Goal: Transaction & Acquisition: Obtain resource

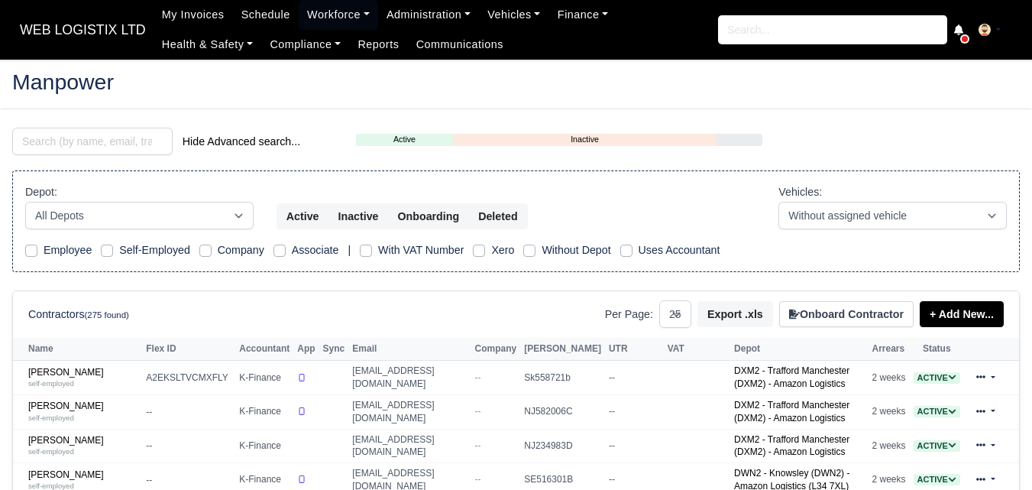
select select "25"
type input "Ousmane"
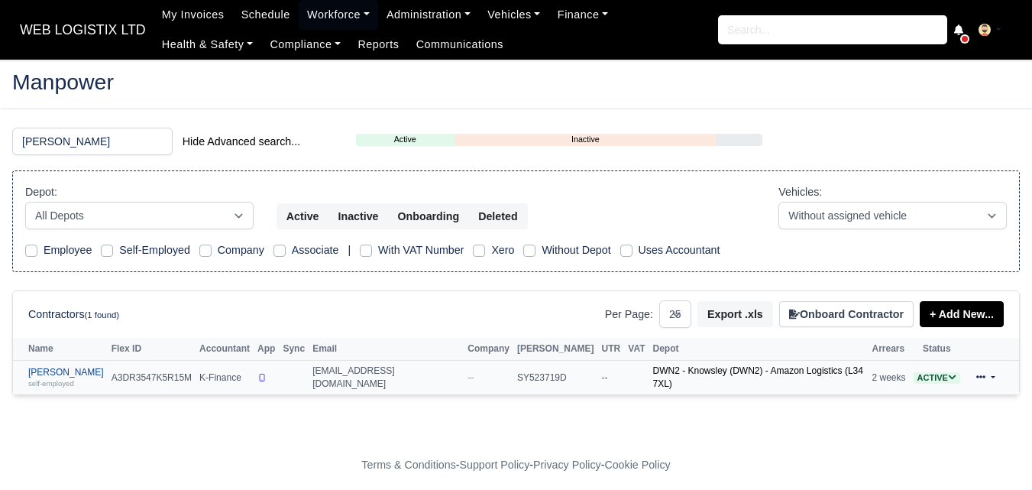
click at [89, 369] on link "Ousmane Ousseynou Soumare self-employed" at bounding box center [66, 378] width 76 height 22
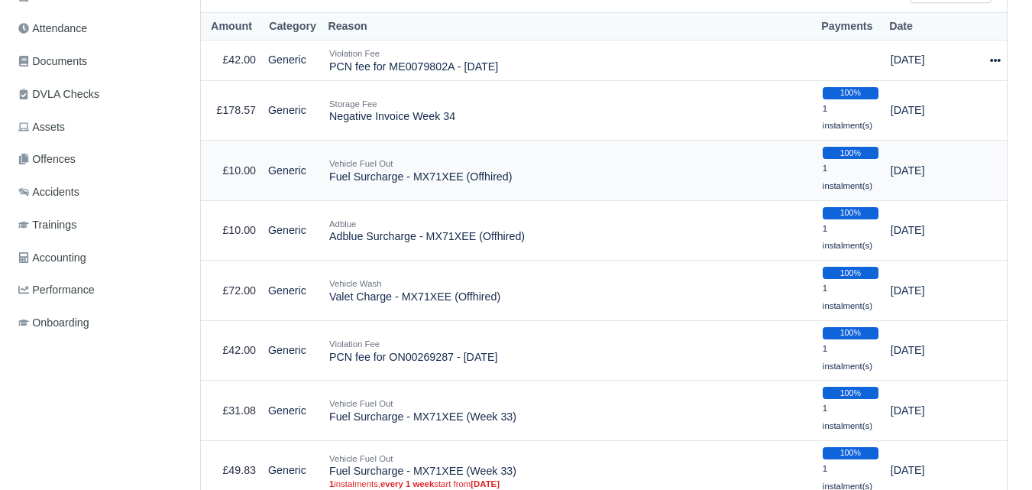
scroll to position [509, 0]
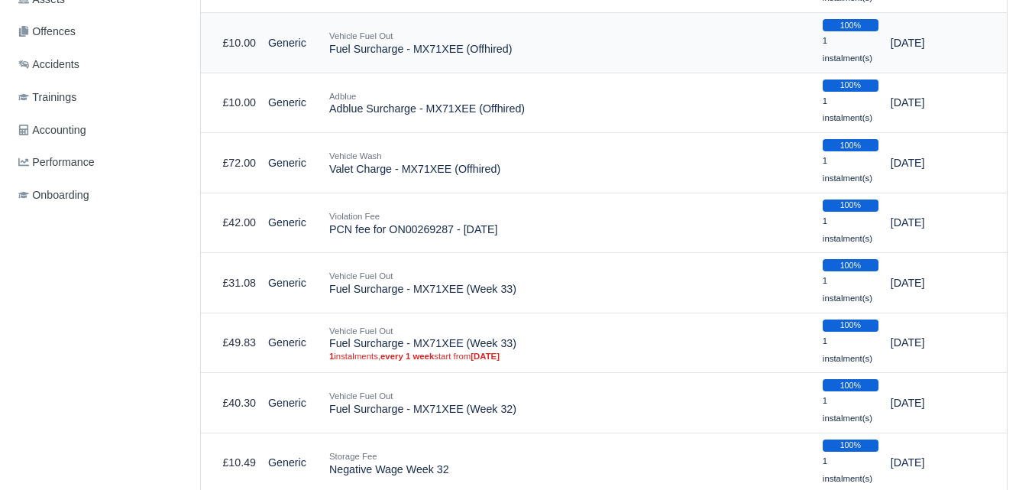
drag, startPoint x: 330, startPoint y: 53, endPoint x: 510, endPoint y: 53, distance: 180.2
click at [510, 53] on td "Vehicle Fuel Out Fuel Surcharge - MX71XEE (Offhired)" at bounding box center [569, 43] width 493 height 60
copy td "Fuel Surcharge - MX71XEE (Offhired)"
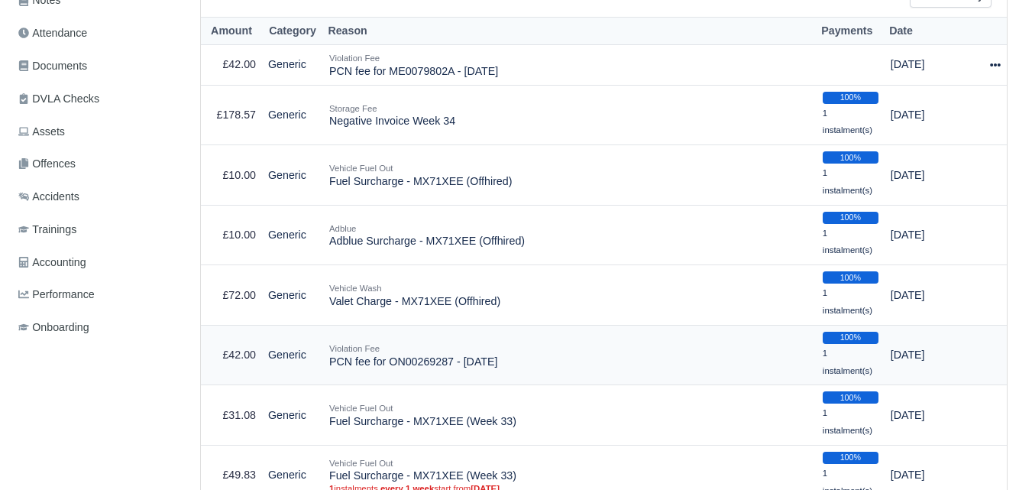
scroll to position [128, 0]
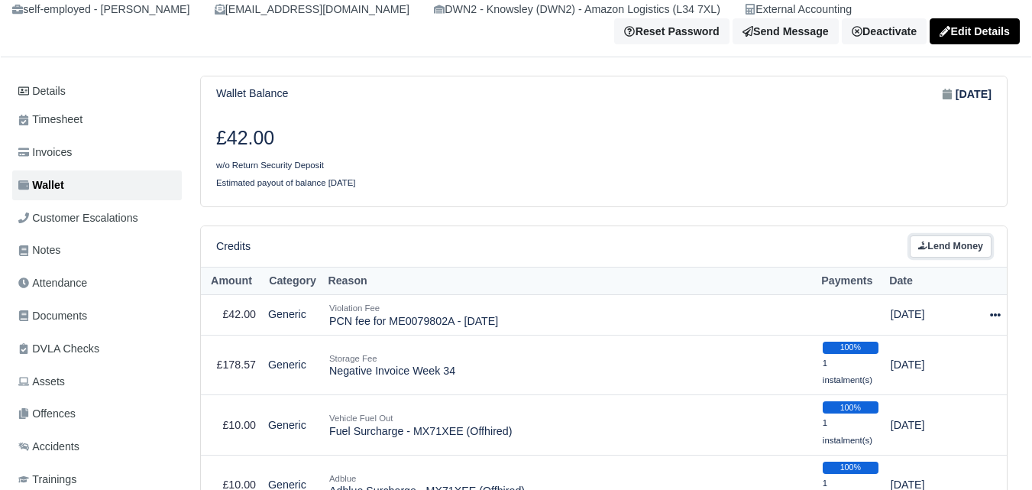
click at [935, 247] on link "Lend Money" at bounding box center [951, 246] width 82 height 22
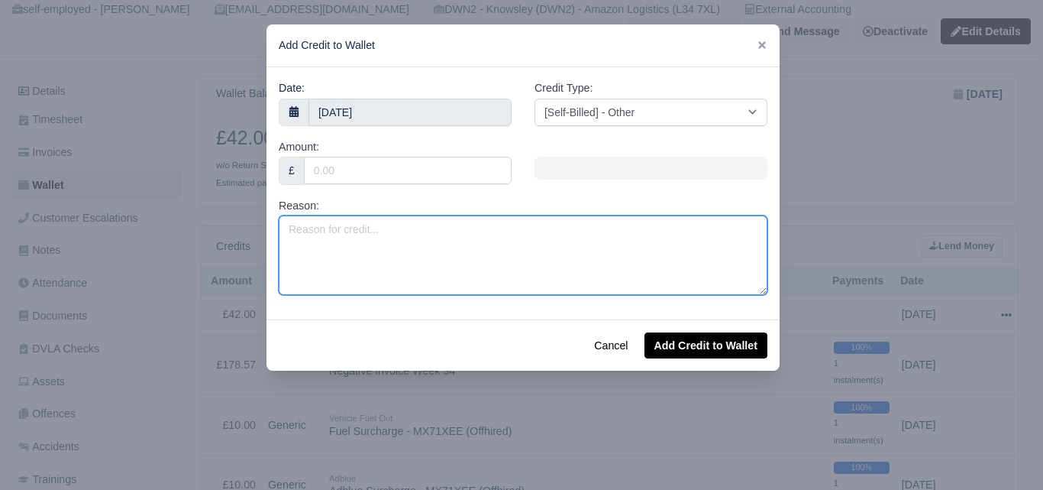
click at [435, 270] on textarea "Reason:" at bounding box center [523, 254] width 489 height 79
paste textarea "Fuel Surcharge - MX71XEE (Offhired)"
click at [379, 226] on textarea "Fuel Surcharge - MX71XEE (Offhired)" at bounding box center [523, 254] width 489 height 79
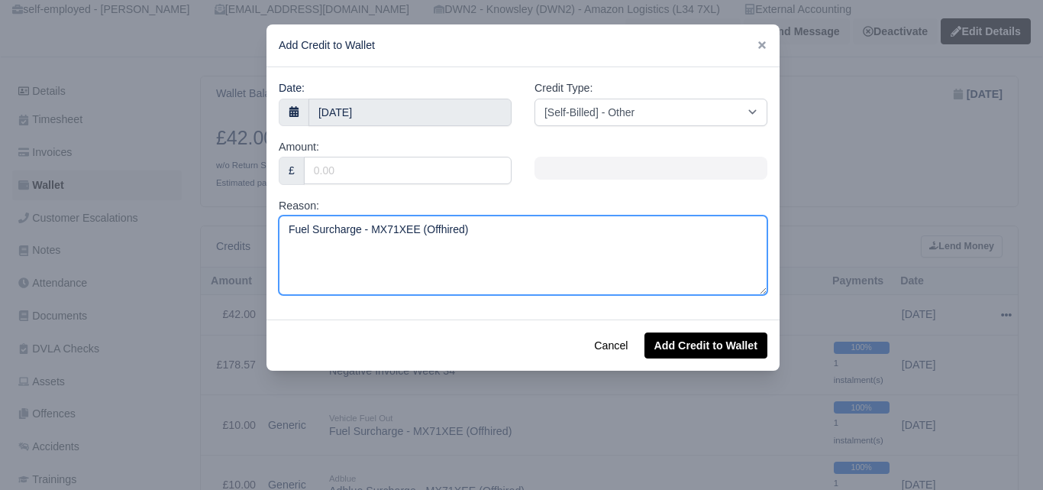
click at [379, 238] on textarea "Fuel Surcharge - MX71XEE (Offhired)" at bounding box center [523, 254] width 489 height 79
drag, startPoint x: 371, startPoint y: 230, endPoint x: 420, endPoint y: 228, distance: 48.9
click at [420, 228] on textarea "Fuel Surcharge - MX71XEE (Offhired)" at bounding box center [523, 254] width 489 height 79
click at [415, 230] on textarea "Fuel Surcharge - MX71XEE (Offhired)" at bounding box center [523, 254] width 489 height 79
click at [374, 225] on textarea "Fuel Surcharge - MX71XEE (Offhired)" at bounding box center [523, 254] width 489 height 79
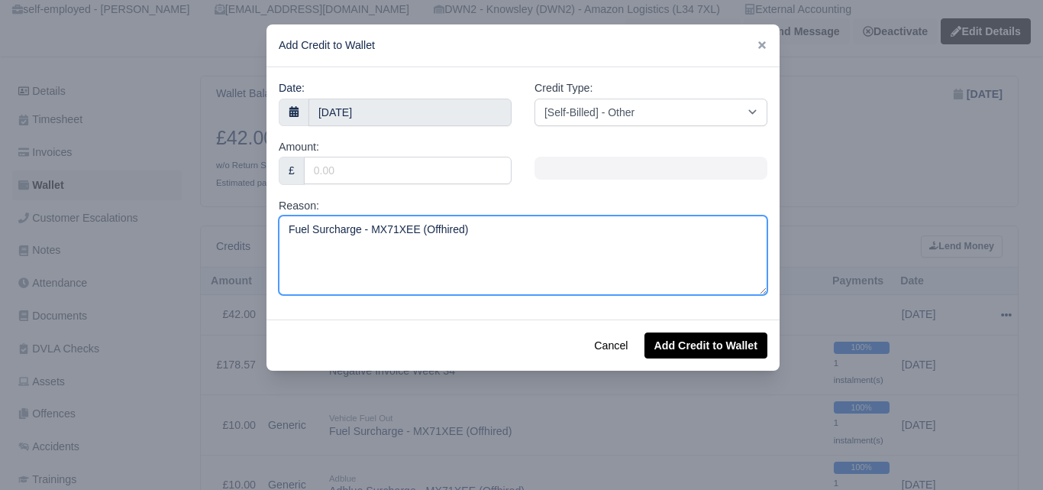
drag, startPoint x: 369, startPoint y: 228, endPoint x: 386, endPoint y: 228, distance: 16.8
click at [386, 228] on textarea "Fuel Surcharge - MX71XEE (Offhired)" at bounding box center [523, 254] width 489 height 79
click at [385, 226] on textarea "Fuel Surcharge - MX71XEE (Offhired)" at bounding box center [523, 254] width 489 height 79
drag, startPoint x: 373, startPoint y: 225, endPoint x: 388, endPoint y: 227, distance: 15.4
click at [388, 227] on textarea "Fuel Surcharge - MX71XEE (Offhired)" at bounding box center [523, 254] width 489 height 79
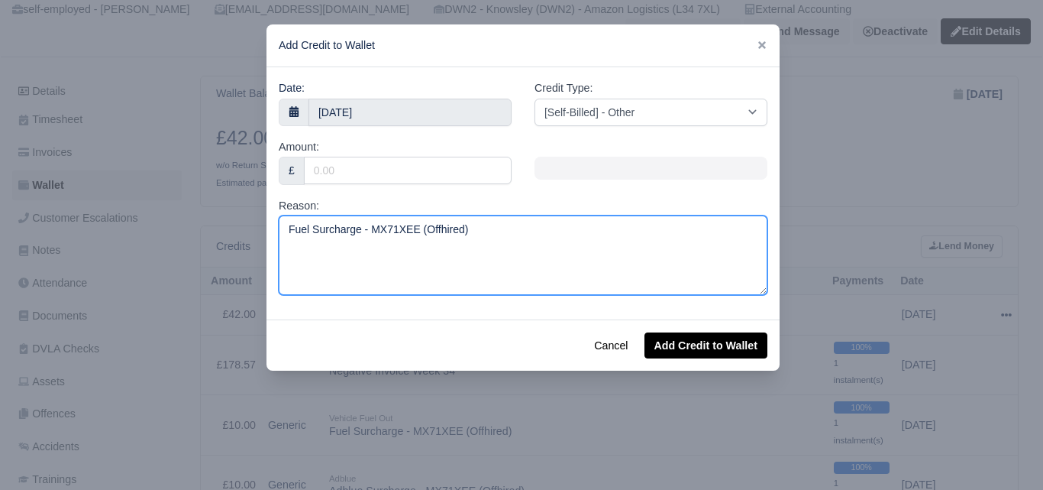
click at [404, 228] on textarea "Fuel Surcharge - MX71XEE (Offhired)" at bounding box center [523, 254] width 489 height 79
drag, startPoint x: 370, startPoint y: 229, endPoint x: 417, endPoint y: 237, distance: 48.0
click at [417, 237] on textarea "Fuel Surcharge - MX71XEE (Offhired)" at bounding box center [523, 254] width 489 height 79
paste textarea "DL"
click at [411, 268] on textarea "Fuel Surcharge - MX71XDL (Offhired)" at bounding box center [523, 254] width 489 height 79
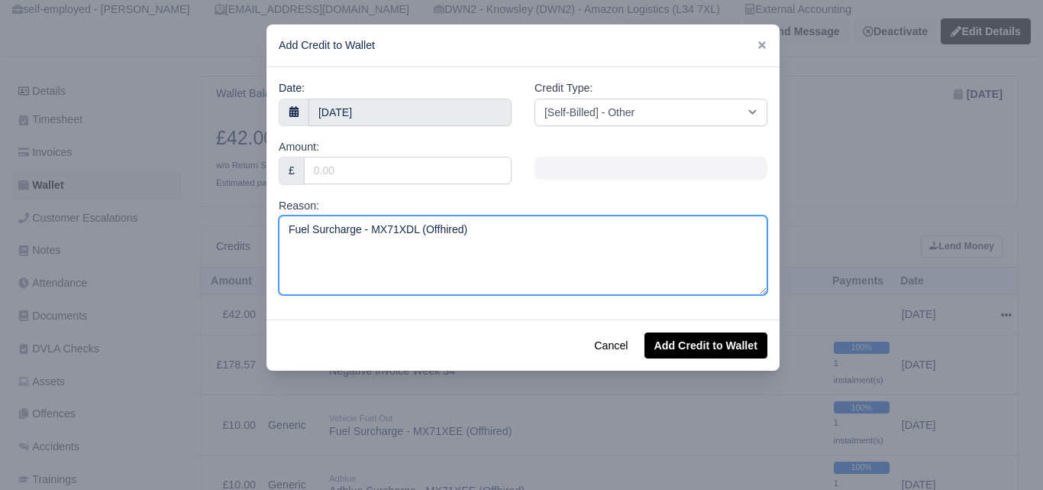
click at [422, 231] on textarea "Fuel Surcharge - MX71XDL (Offhired)" at bounding box center [523, 254] width 489 height 79
type textarea "Fuel Surcharge - MX71XDL (VOR Offhired)"
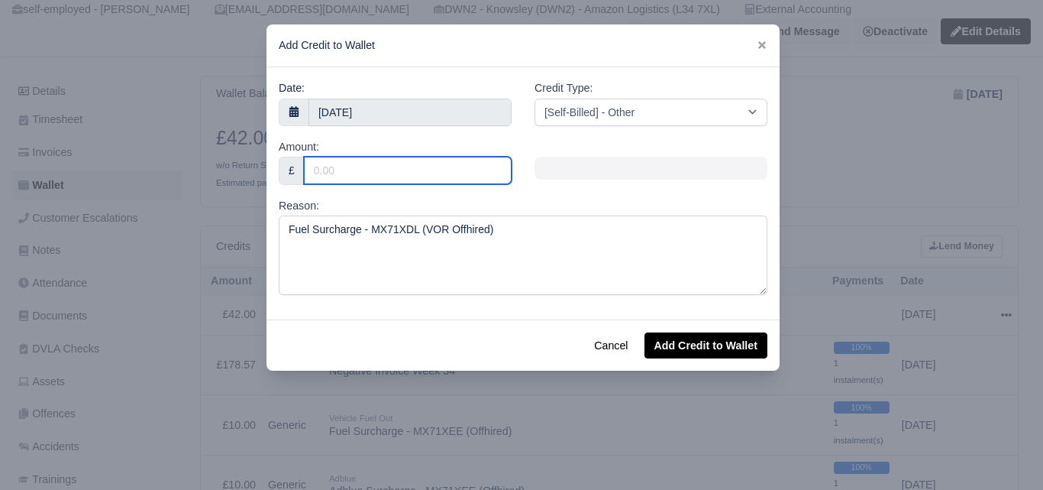
click at [386, 171] on input "Amount:" at bounding box center [408, 170] width 208 height 27
type input "30"
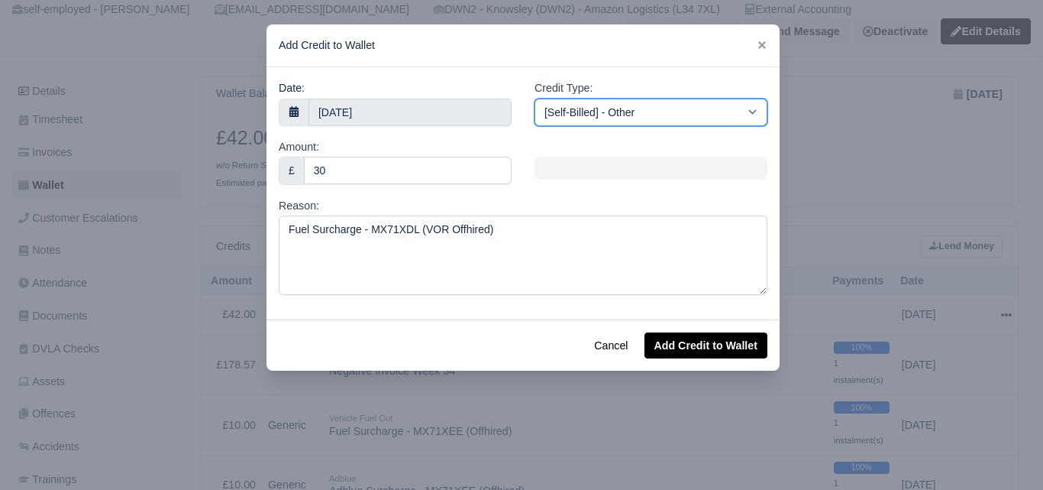
click at [687, 118] on select "[Self-Billed] - Other [Self-Billed] - Negative Invoice [Self-Billed] - Keychain…" at bounding box center [651, 112] width 233 height 27
click at [535, 99] on select "[Self-Billed] - Other [Self-Billed] - Negative Invoice [Self-Billed] - Keychain…" at bounding box center [651, 112] width 233 height 27
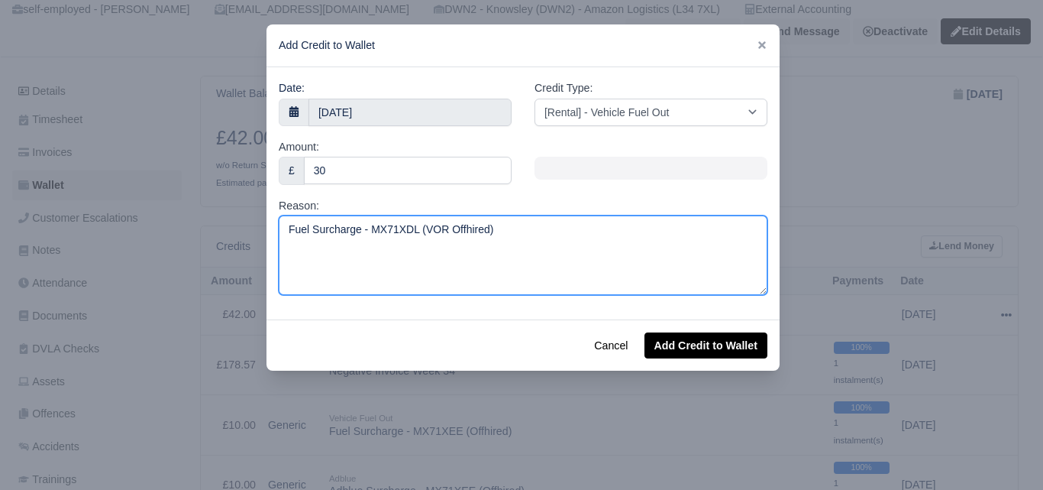
click at [490, 224] on textarea "Fuel Surcharge - MX71XDL (VOR Offhired)" at bounding box center [523, 254] width 489 height 79
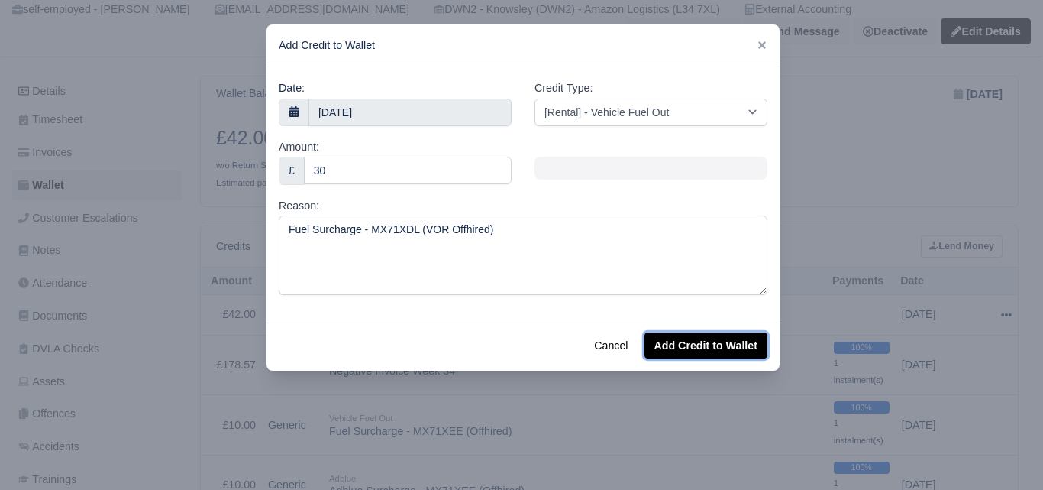
click at [735, 357] on button "Add Credit to Wallet" at bounding box center [706, 345] width 123 height 26
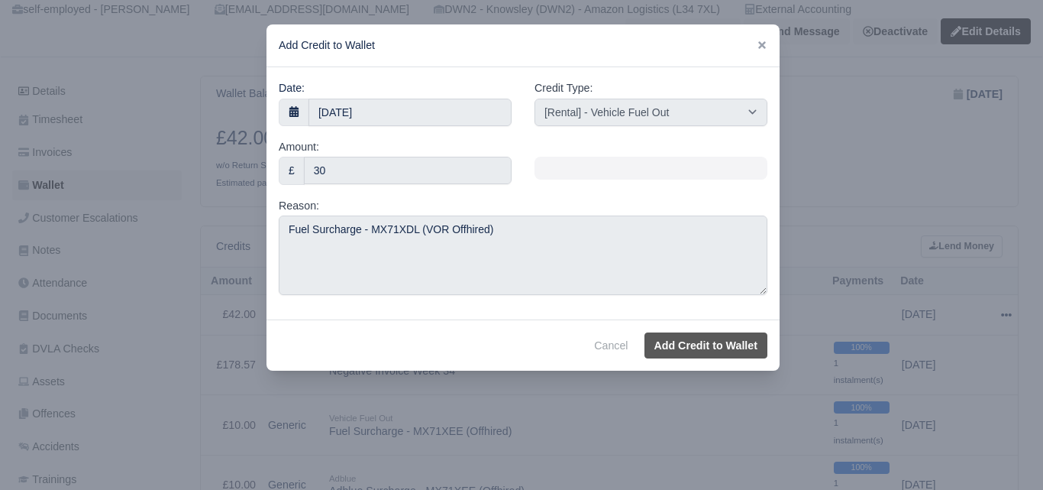
select select "other"
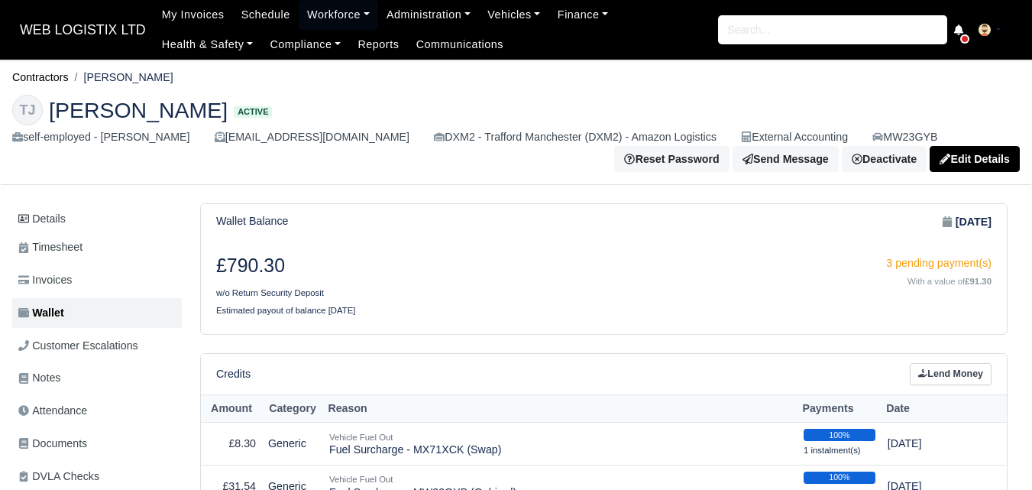
scroll to position [241, 0]
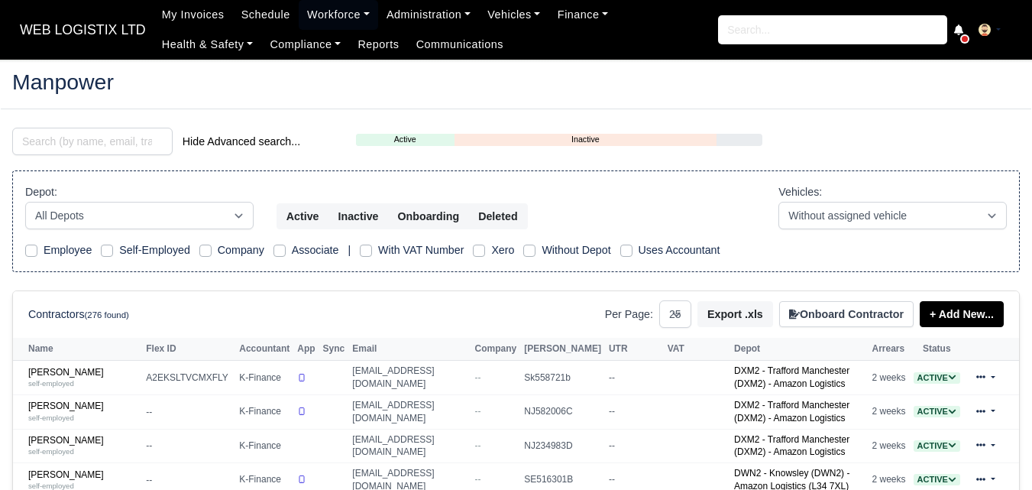
select select "25"
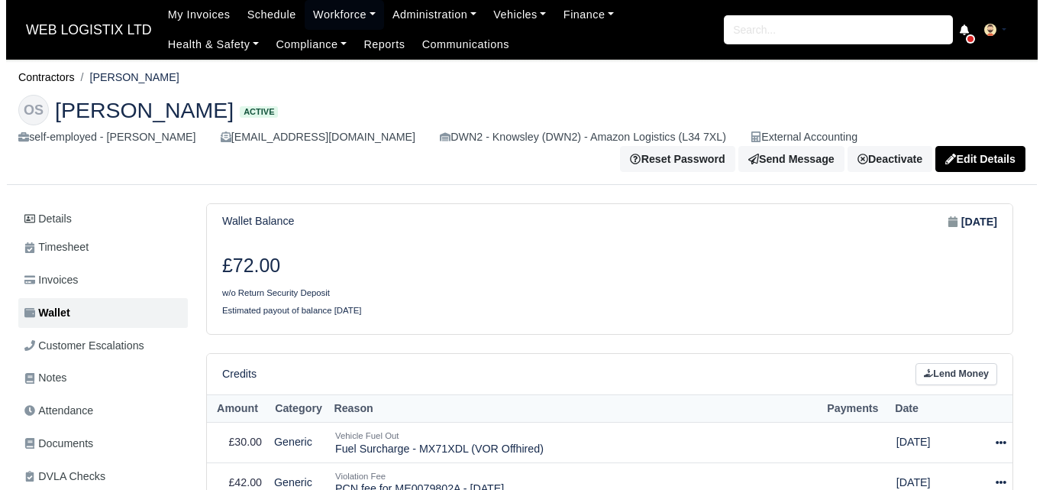
scroll to position [128, 0]
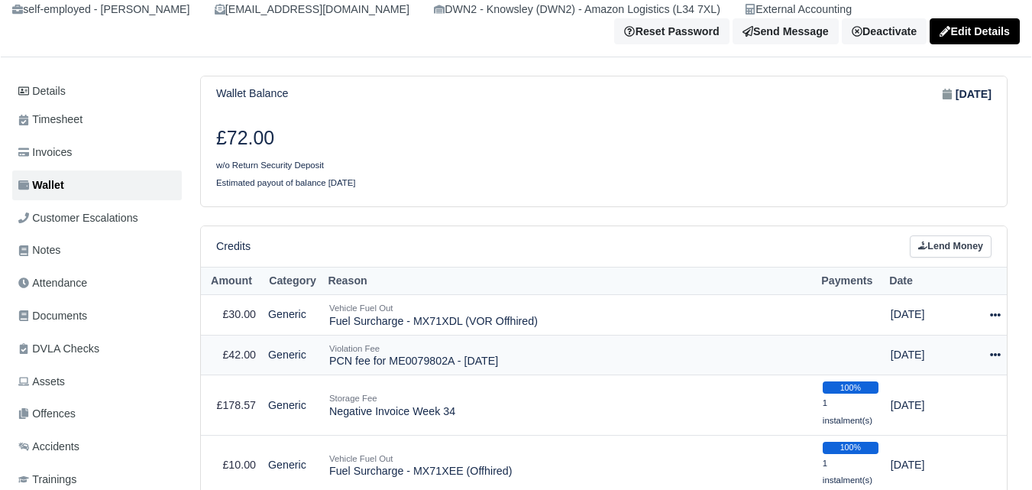
click at [992, 353] on icon at bounding box center [995, 354] width 11 height 11
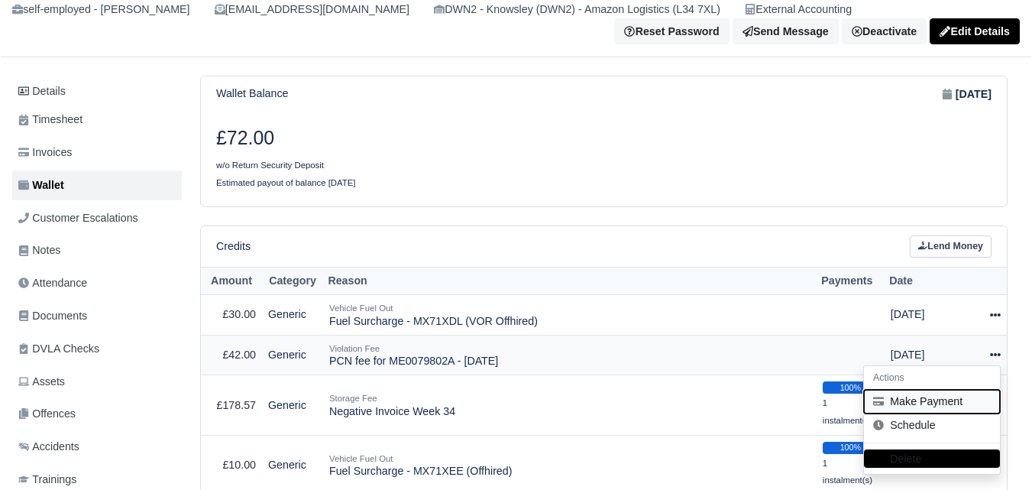
click at [889, 399] on button "Make Payment" at bounding box center [932, 401] width 136 height 24
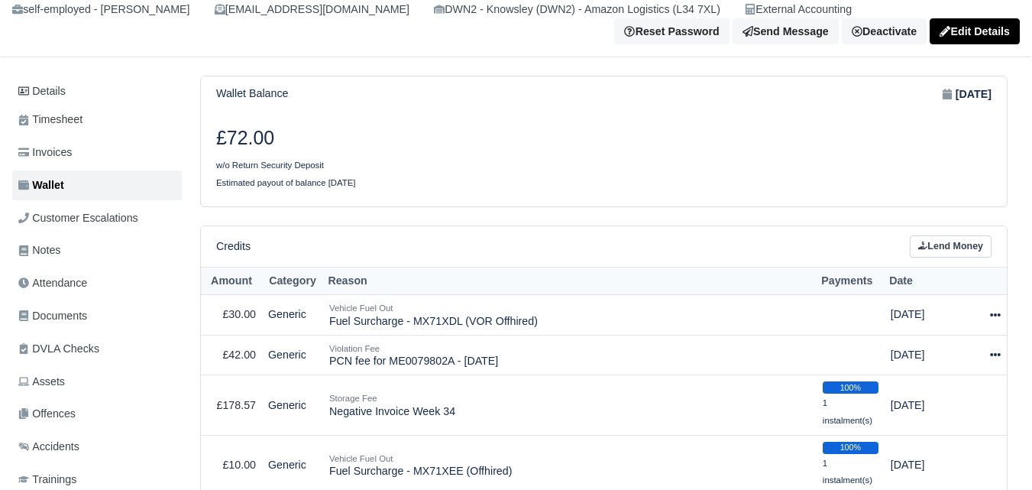
select select "6675"
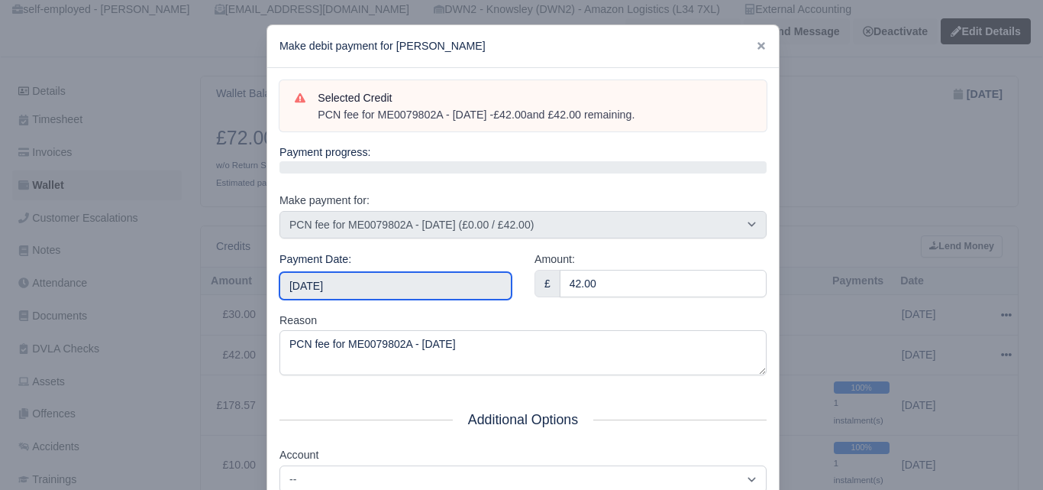
click at [366, 275] on input "2025-09-13" at bounding box center [396, 285] width 232 height 27
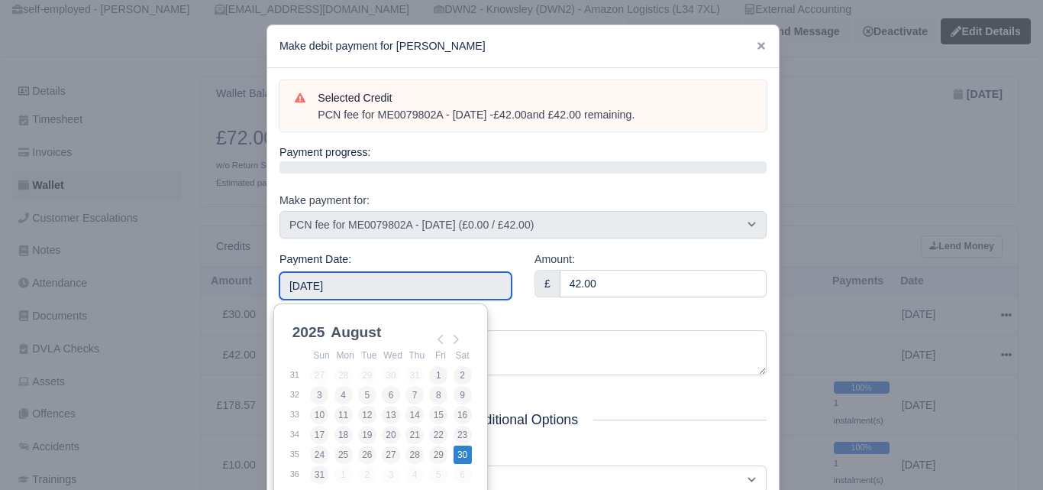
type input "2025-08-30"
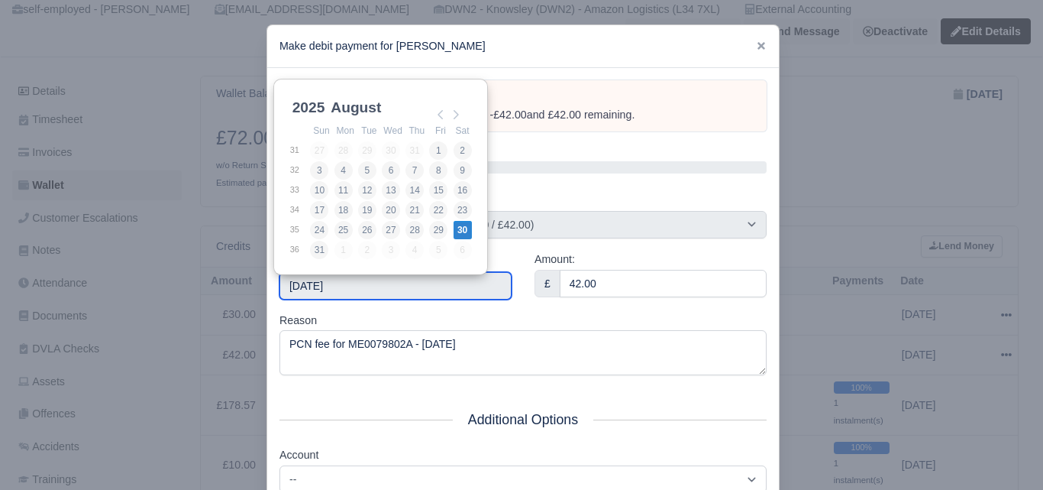
click at [435, 289] on input "2025-08-30" at bounding box center [396, 285] width 232 height 27
click at [580, 308] on div "Amount: £ 42.00" at bounding box center [650, 280] width 255 height 61
click at [365, 279] on input "2025-08-30" at bounding box center [396, 285] width 232 height 27
click at [626, 315] on div "Reason PCN fee for ME0079802A - 13/07/2025" at bounding box center [523, 344] width 487 height 64
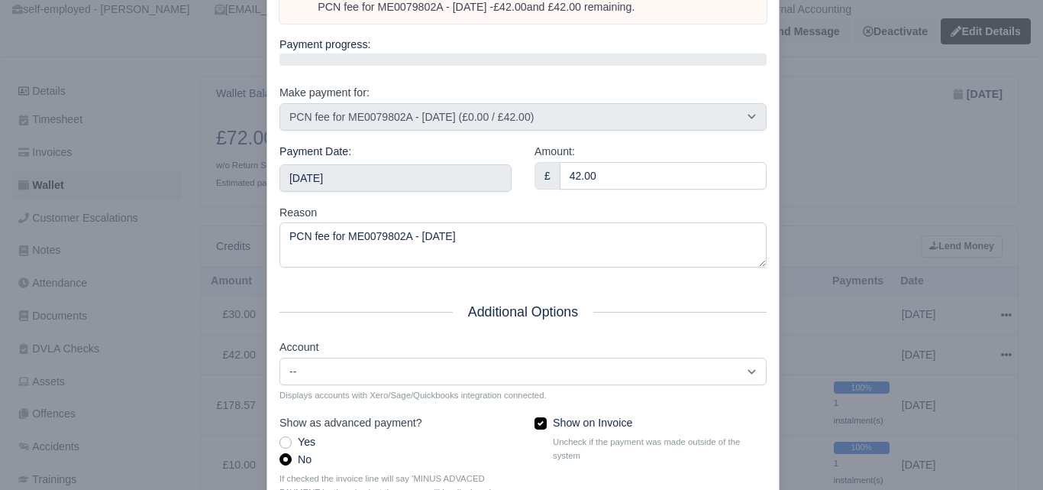
scroll to position [219, 0]
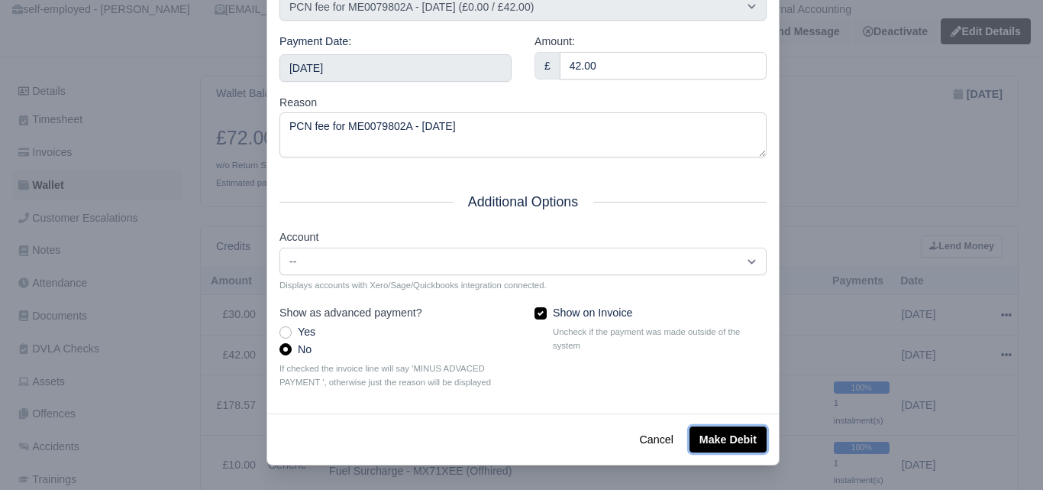
click at [703, 444] on button "Make Debit" at bounding box center [728, 439] width 77 height 26
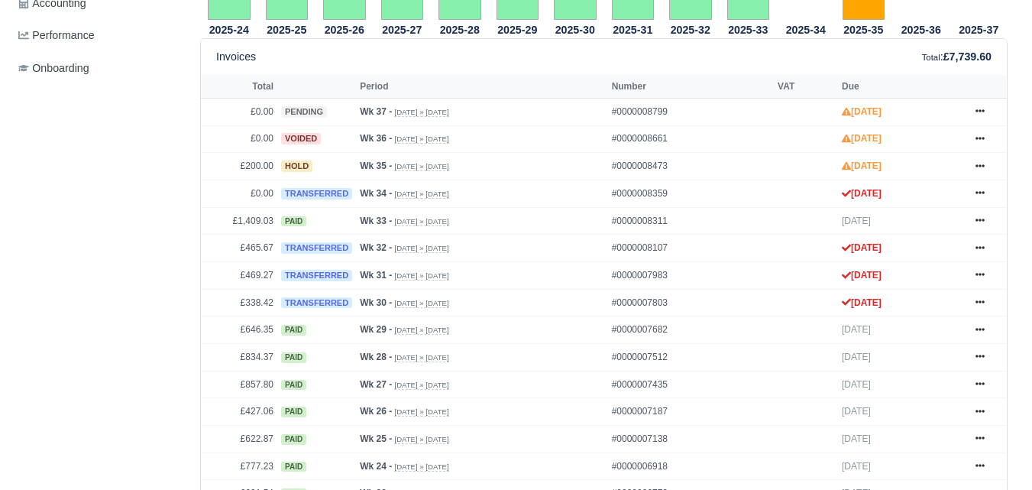
scroll to position [636, 0]
click at [3, 469] on div "Details Timesheet Invoices Wallet Customer Escalations Notes Attendance" at bounding box center [516, 349] width 1030 height 1564
drag, startPoint x: 287, startPoint y: 195, endPoint x: 305, endPoint y: 186, distance: 20.2
click at [306, 193] on span "transferred" at bounding box center [316, 193] width 71 height 11
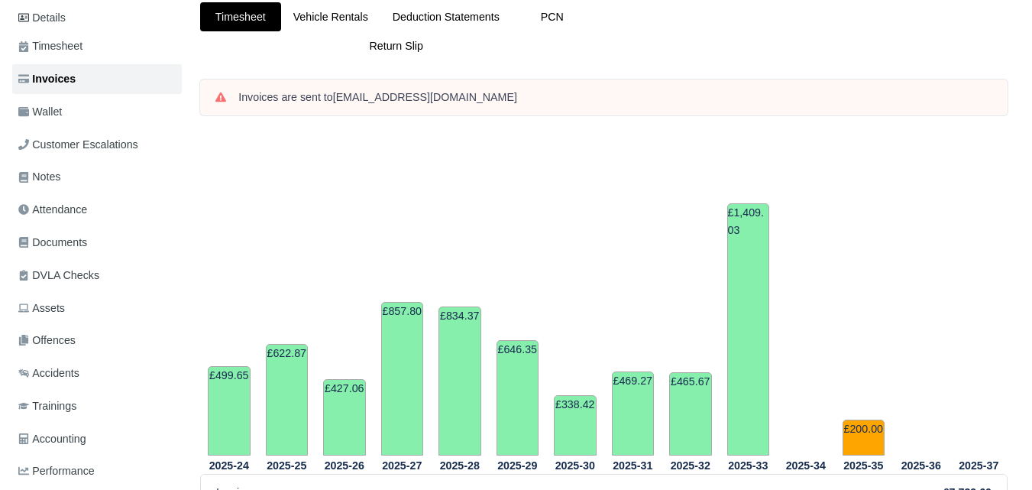
scroll to position [107, 0]
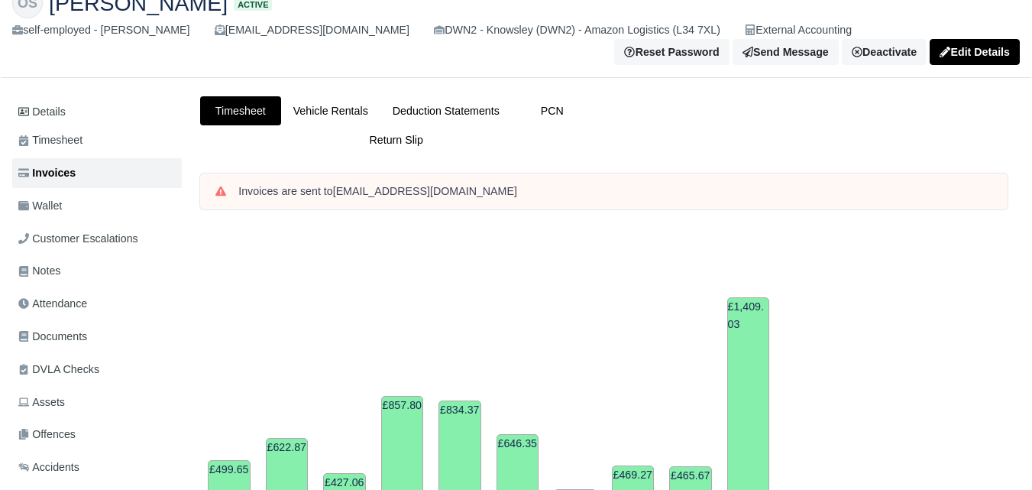
drag, startPoint x: 341, startPoint y: 8, endPoint x: 409, endPoint y: 29, distance: 71.3
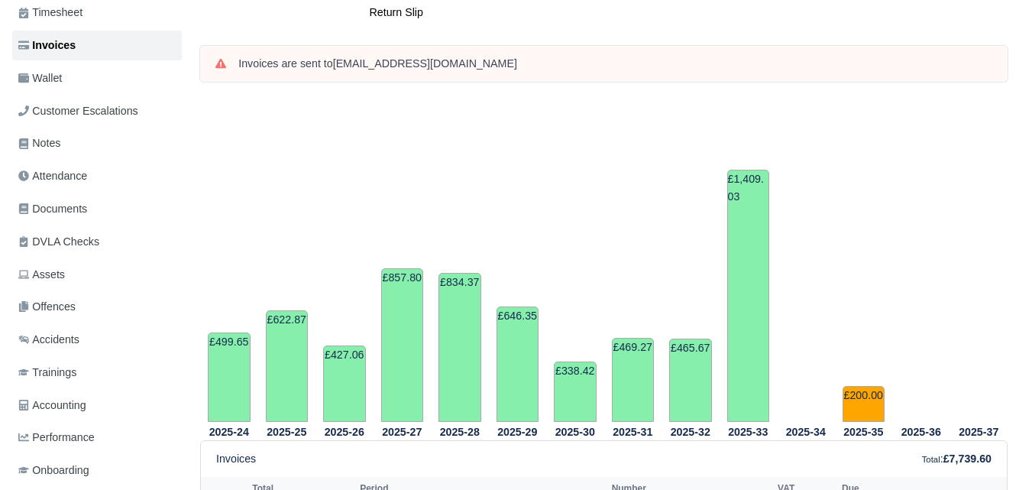
drag, startPoint x: 1039, startPoint y: 166, endPoint x: 483, endPoint y: 134, distance: 557.7
click at [483, 134] on tr "2025-28 £834.37" at bounding box center [460, 258] width 58 height 328
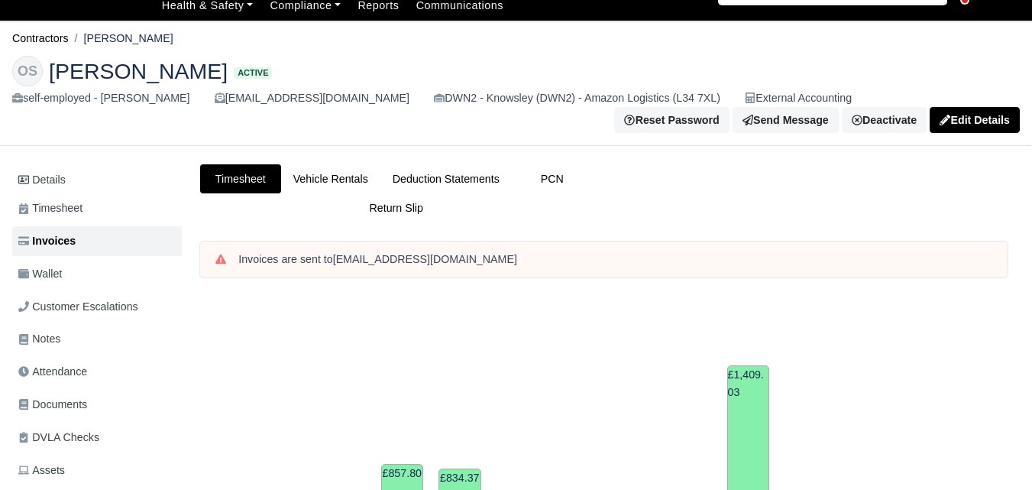
scroll to position [0, 0]
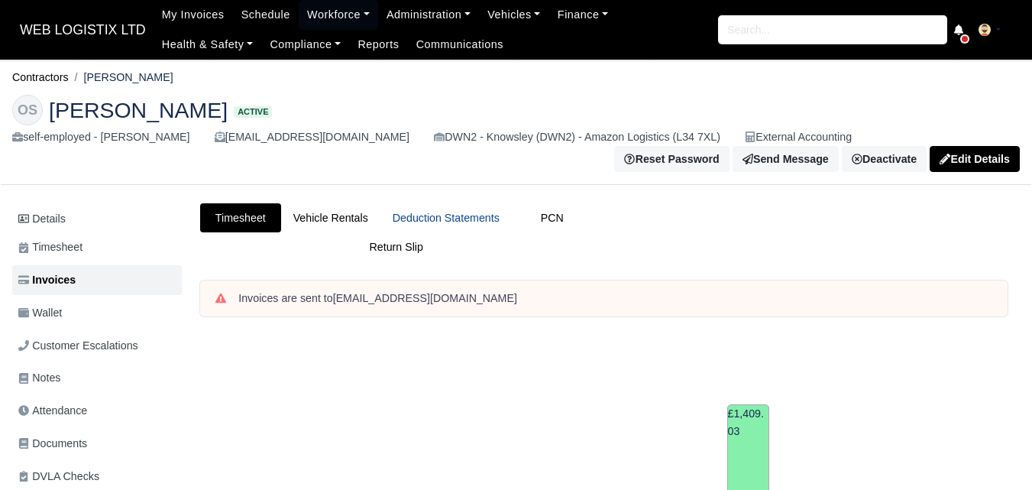
click at [460, 223] on link "Deduction Statements" at bounding box center [445, 218] width 131 height 30
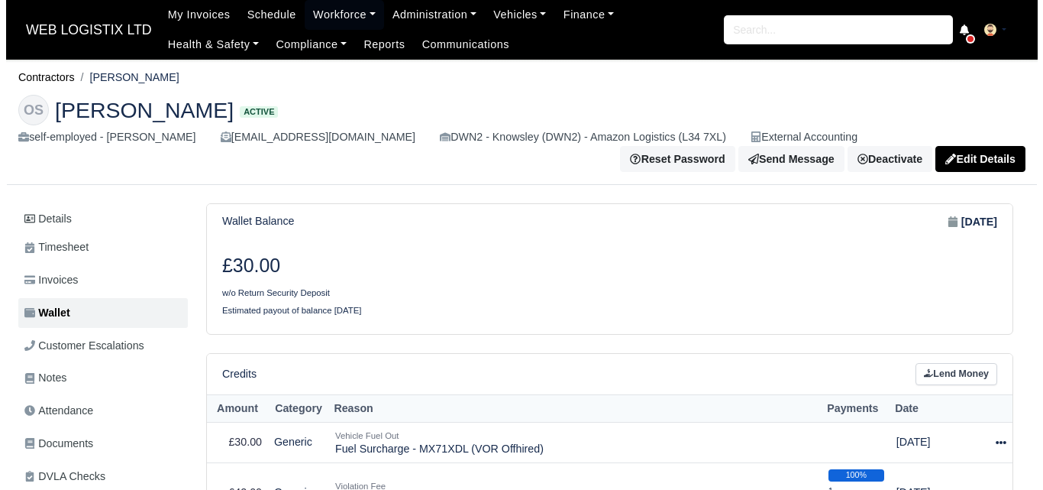
scroll to position [128, 0]
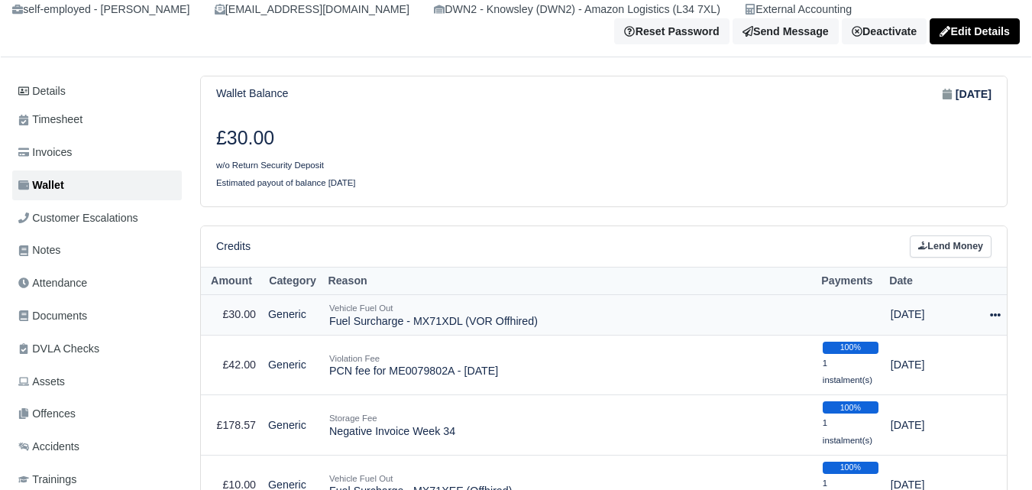
click at [993, 316] on icon at bounding box center [995, 314] width 11 height 11
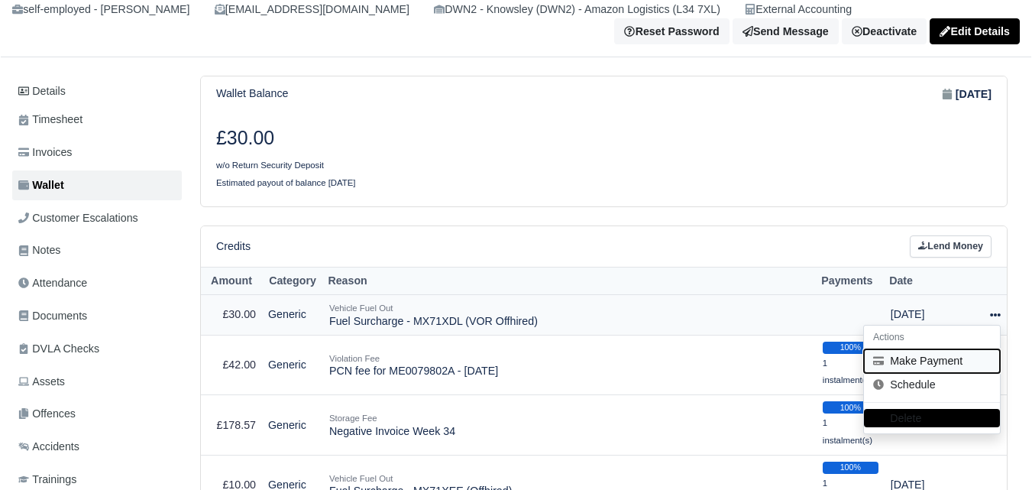
click at [943, 361] on button "Make Payment" at bounding box center [932, 361] width 136 height 24
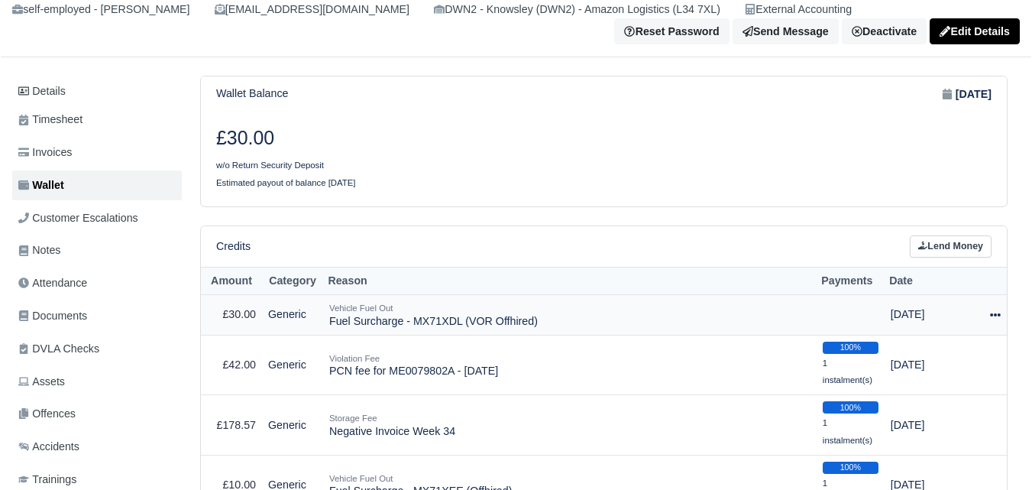
select select "6759"
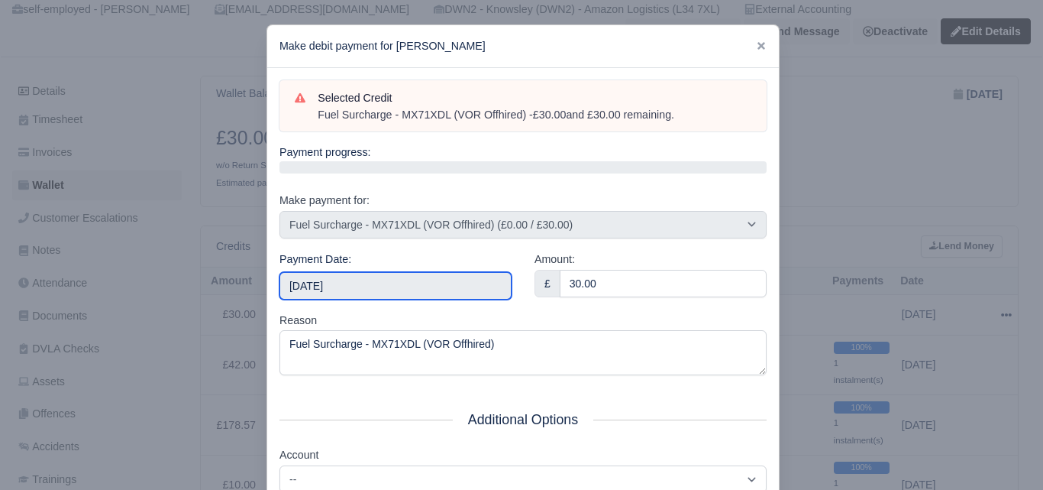
click at [406, 286] on input "2025-09-13" at bounding box center [396, 285] width 232 height 27
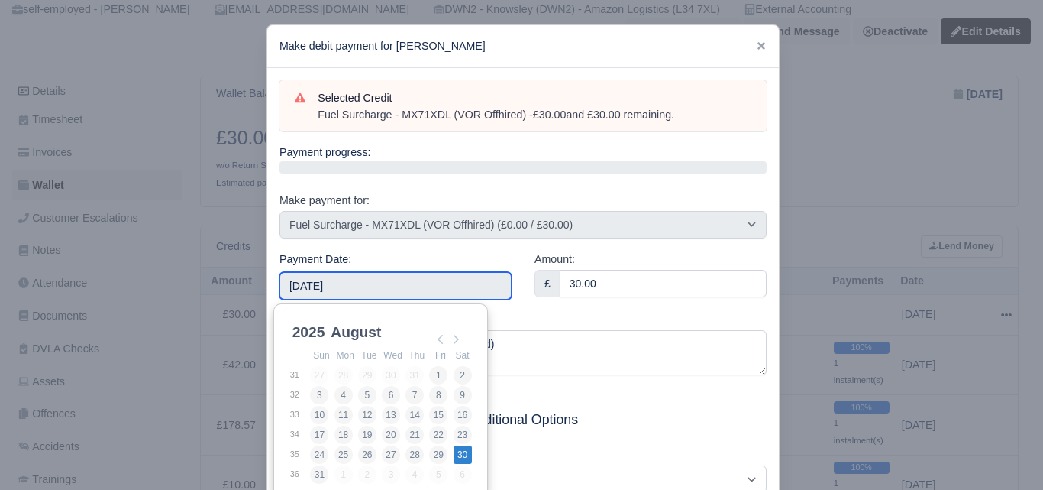
type input "2025-08-30"
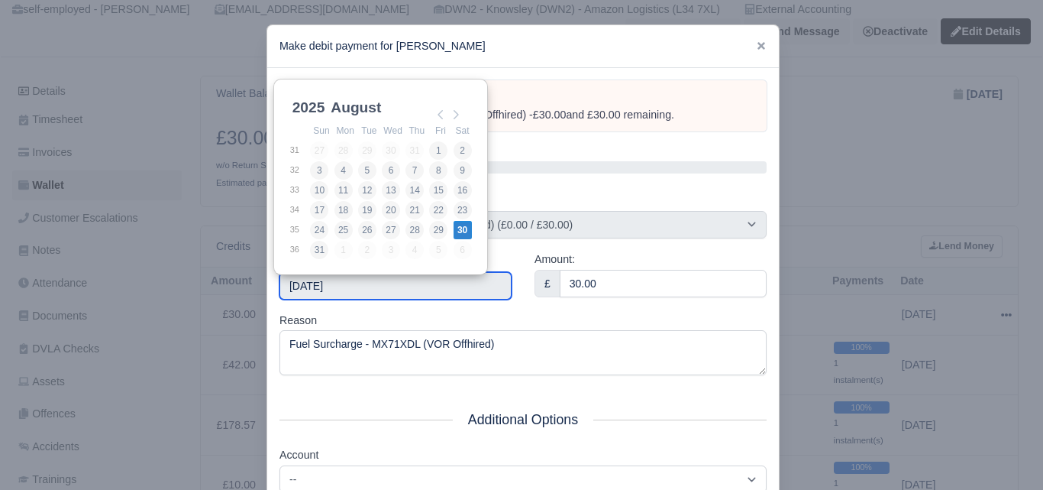
click at [427, 292] on input "2025-08-30" at bounding box center [396, 285] width 232 height 27
click at [553, 320] on div "Reason Fuel Surcharge - MX71XDL (VOR Offhired)" at bounding box center [523, 344] width 487 height 64
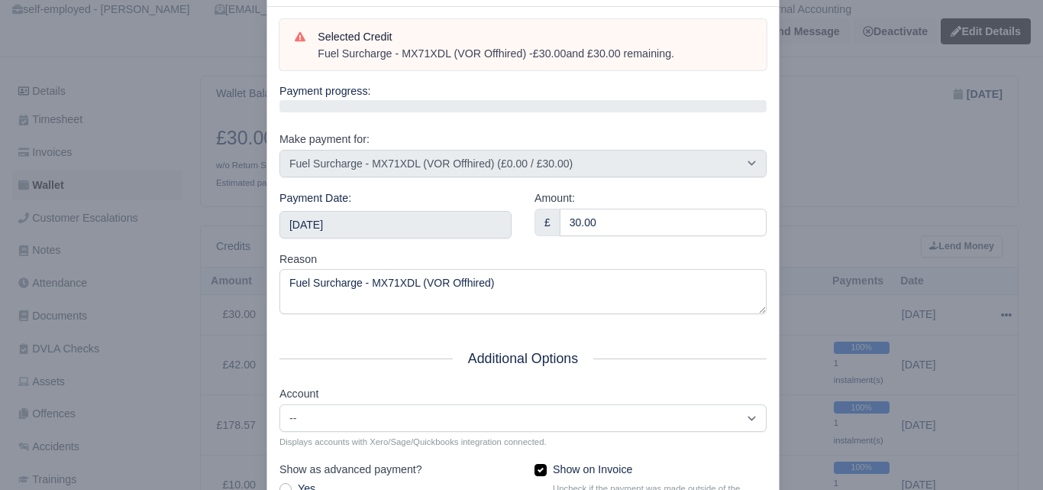
scroll to position [219, 0]
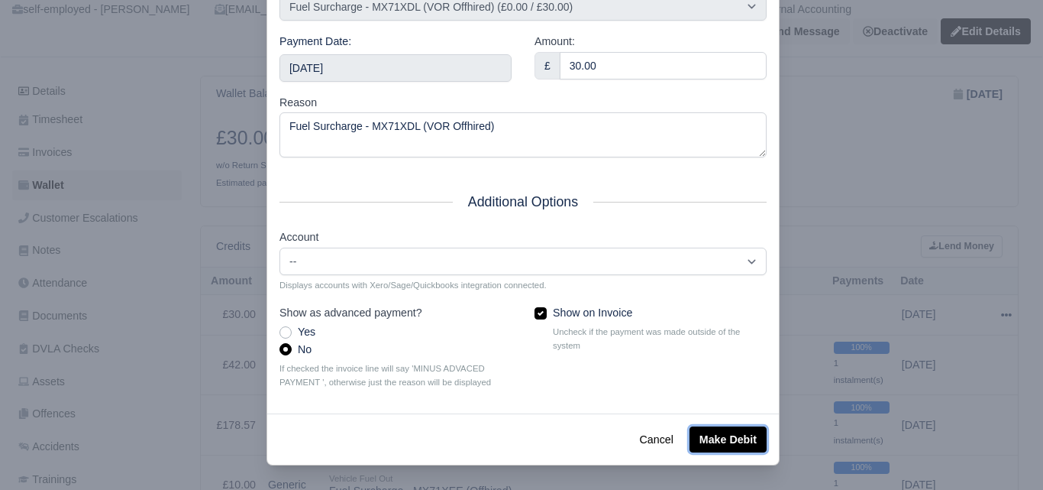
click at [722, 438] on button "Make Debit" at bounding box center [728, 439] width 77 height 26
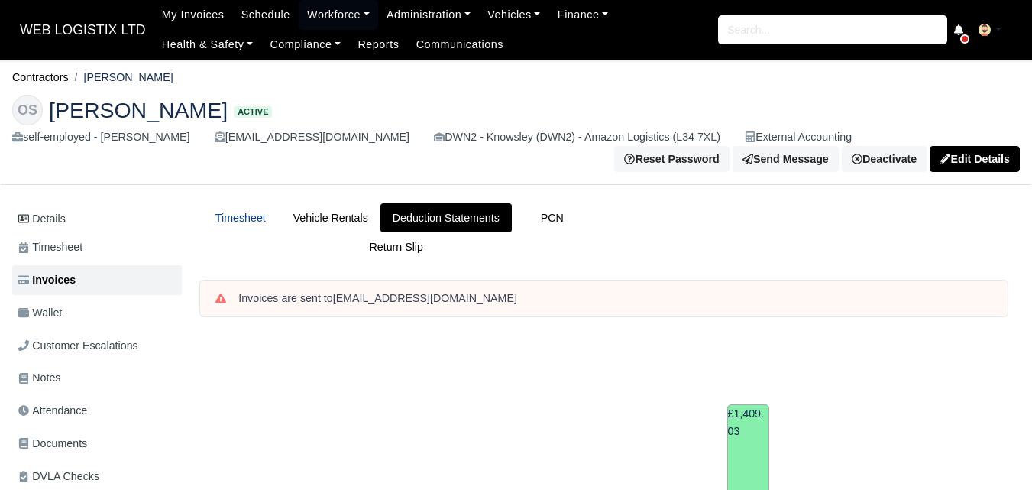
click at [247, 232] on link "Timesheet" at bounding box center [240, 218] width 81 height 30
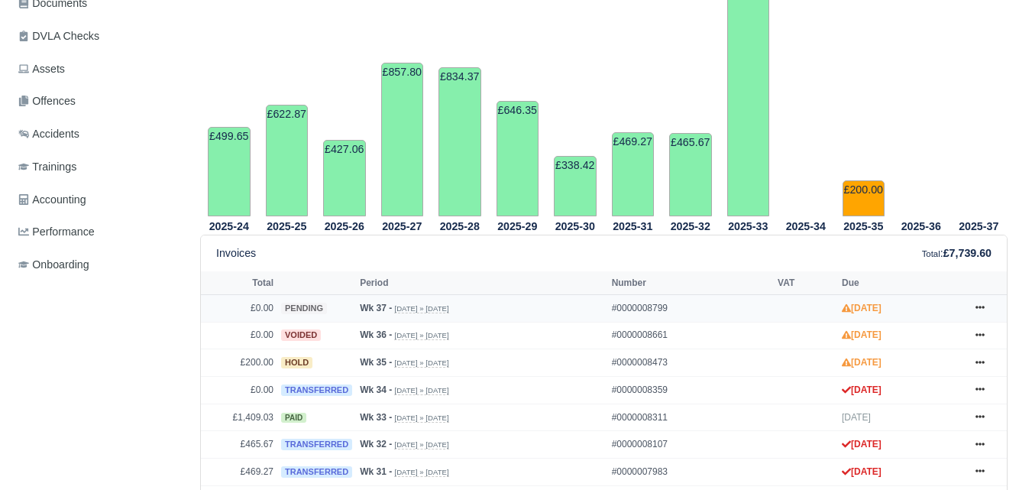
scroll to position [509, 0]
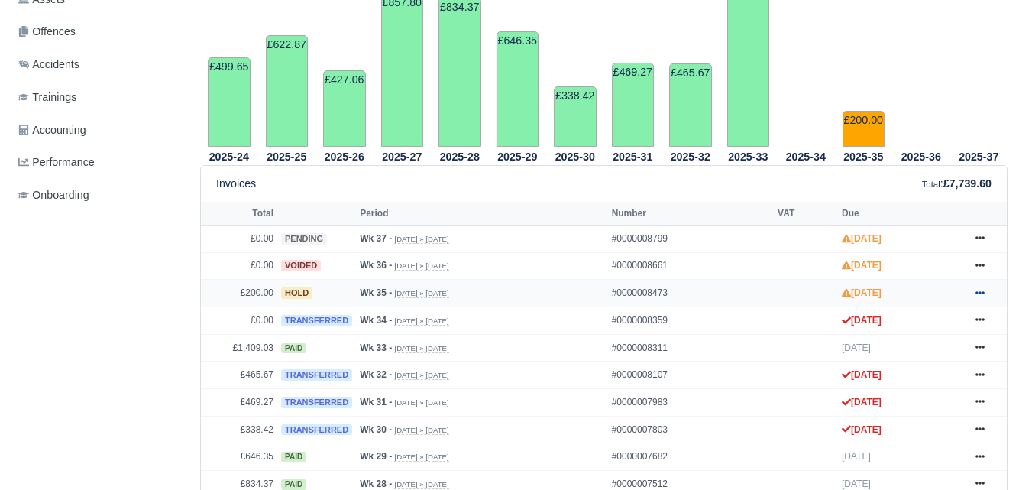
click at [977, 294] on icon at bounding box center [979, 292] width 9 height 3
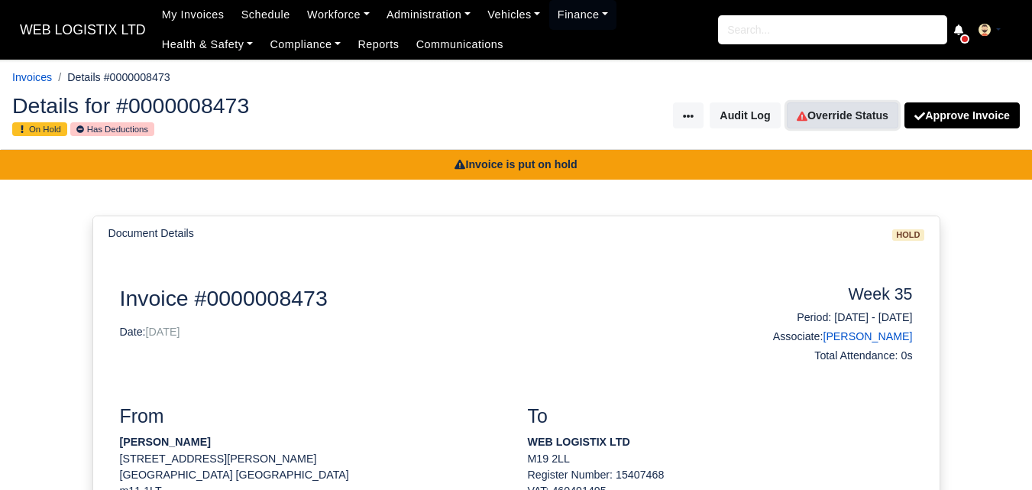
click at [826, 112] on link "Override Status" at bounding box center [842, 115] width 111 height 26
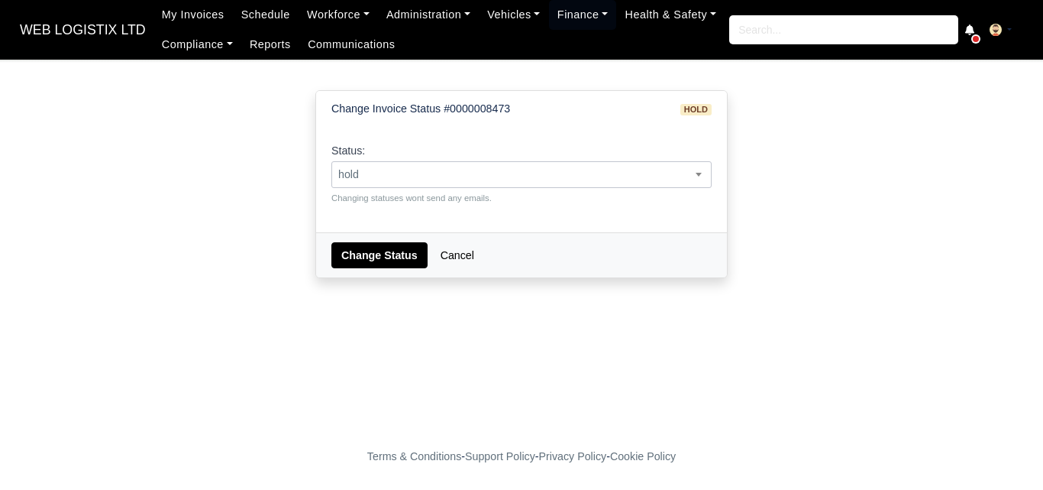
click at [525, 172] on span "hold" at bounding box center [521, 174] width 379 height 19
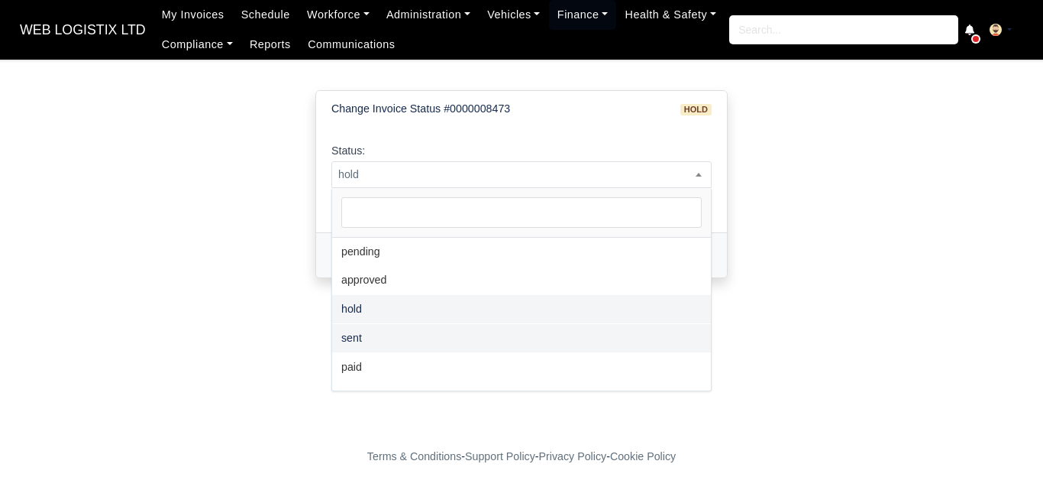
select select "sent"
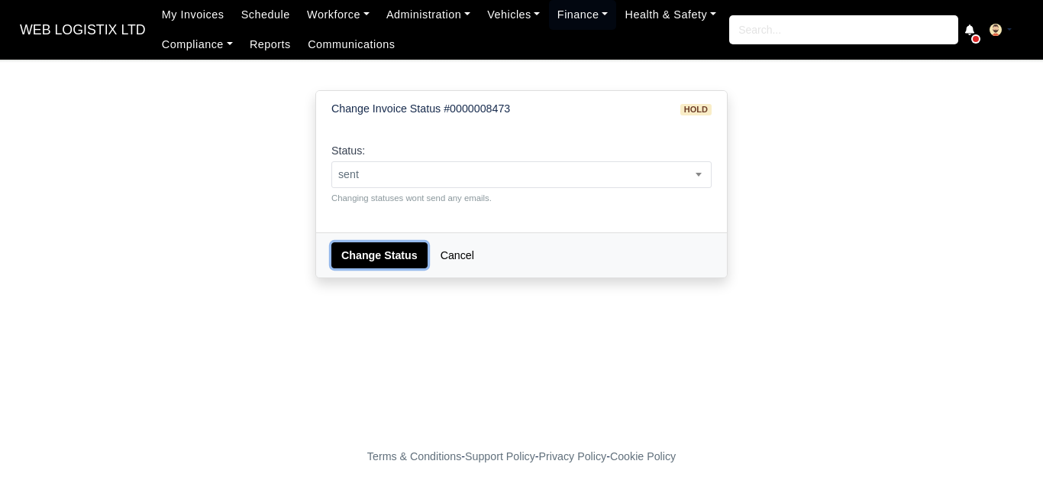
click at [365, 255] on button "Change Status" at bounding box center [379, 255] width 96 height 26
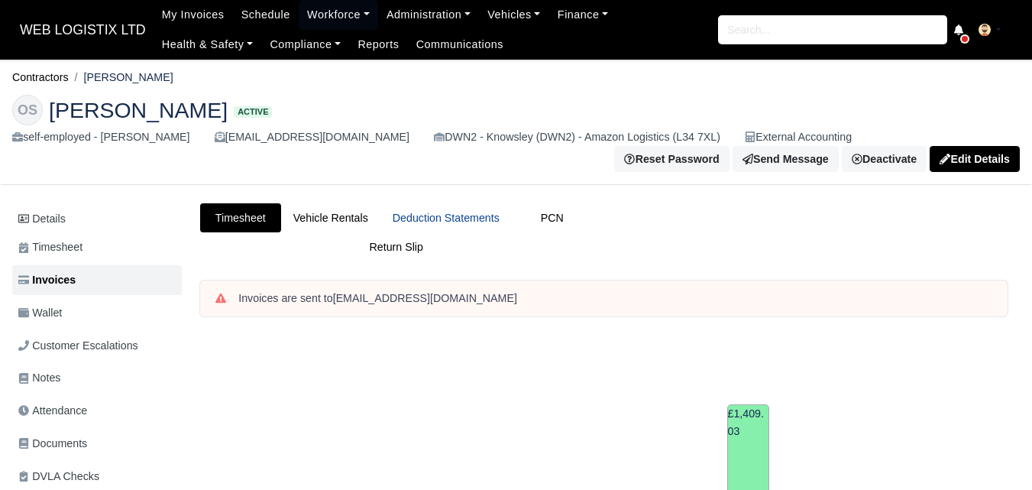
click at [441, 225] on link "Deduction Statements" at bounding box center [445, 218] width 131 height 30
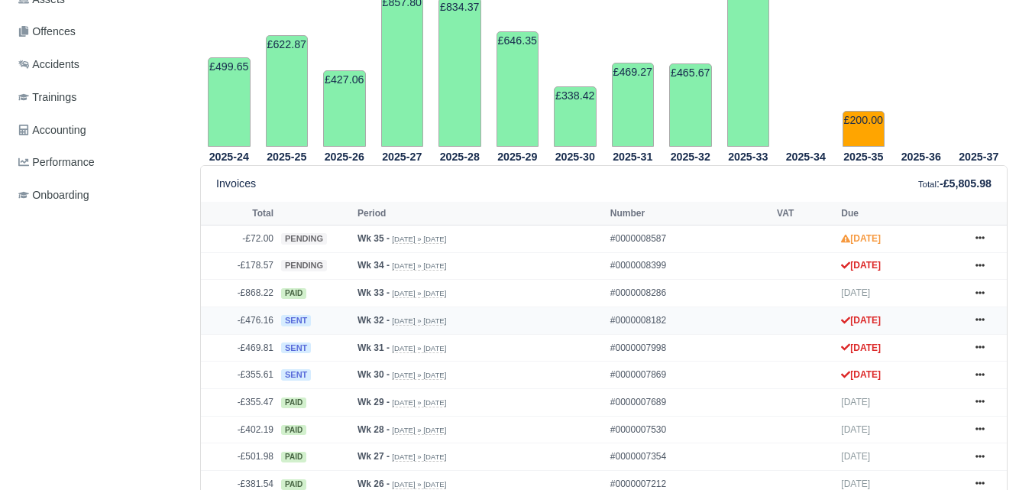
scroll to position [509, 0]
click at [519, 183] on div "Invoices Total : -£5,805.98" at bounding box center [603, 184] width 775 height 18
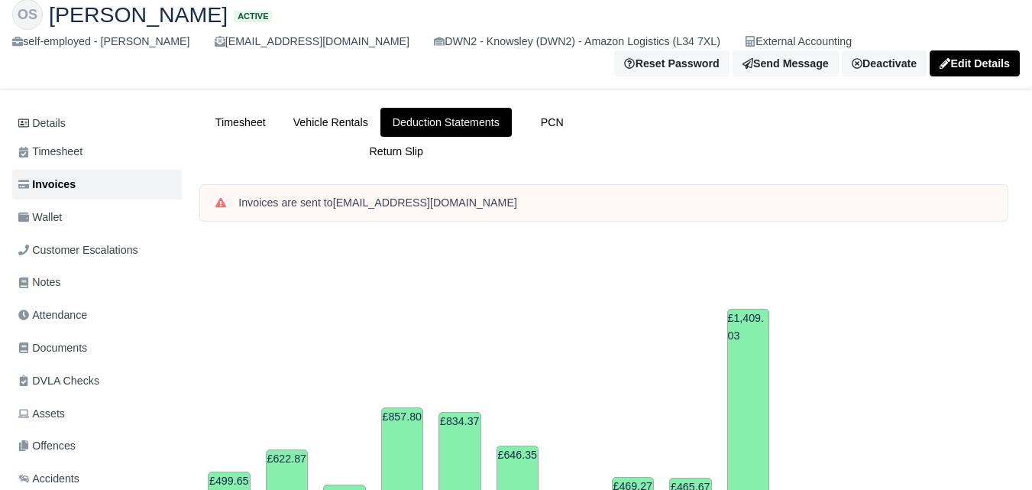
scroll to position [0, 0]
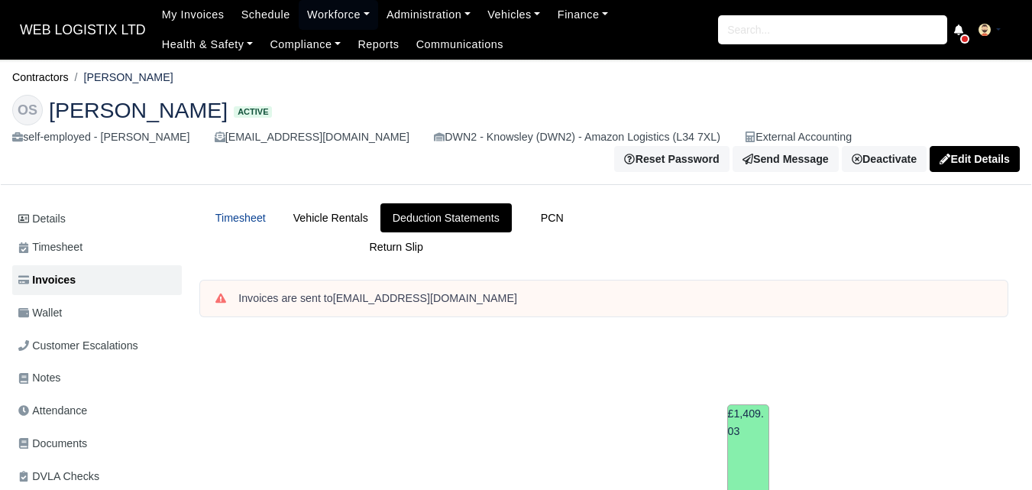
click at [259, 220] on link "Timesheet" at bounding box center [240, 218] width 81 height 30
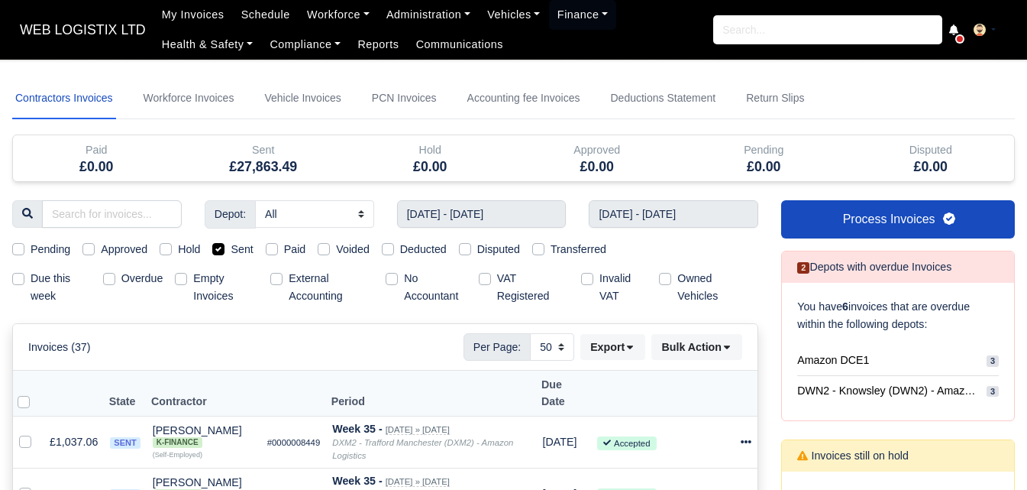
select select "50"
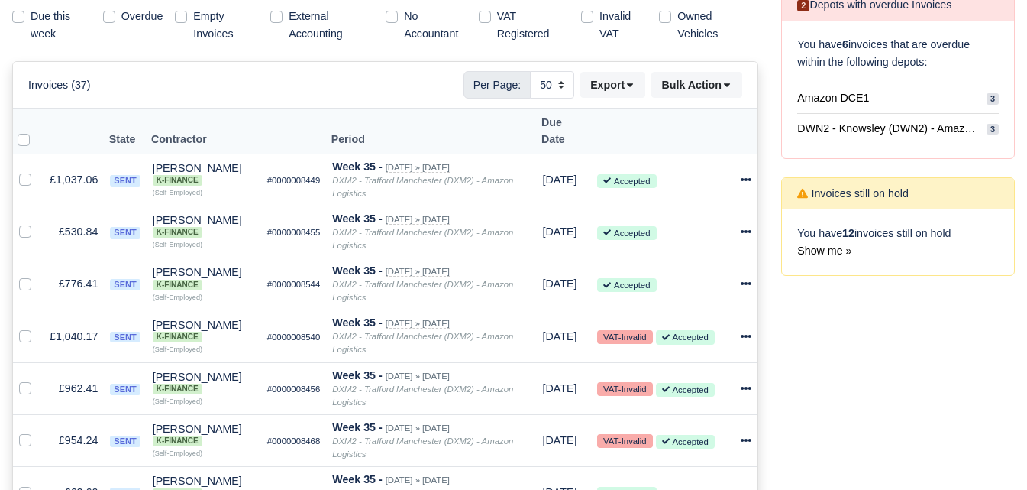
scroll to position [262, 0]
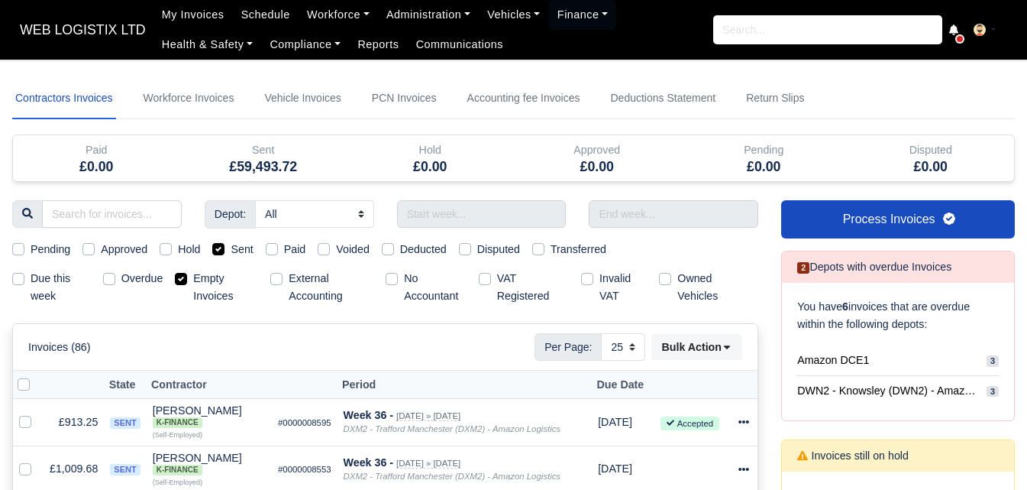
select select "25"
click at [193, 276] on label "Empty Invoices" at bounding box center [225, 287] width 65 height 35
click at [186, 276] on input "Empty Invoices" at bounding box center [181, 276] width 12 height 12
checkbox input "false"
click at [481, 217] on input "text" at bounding box center [482, 213] width 170 height 27
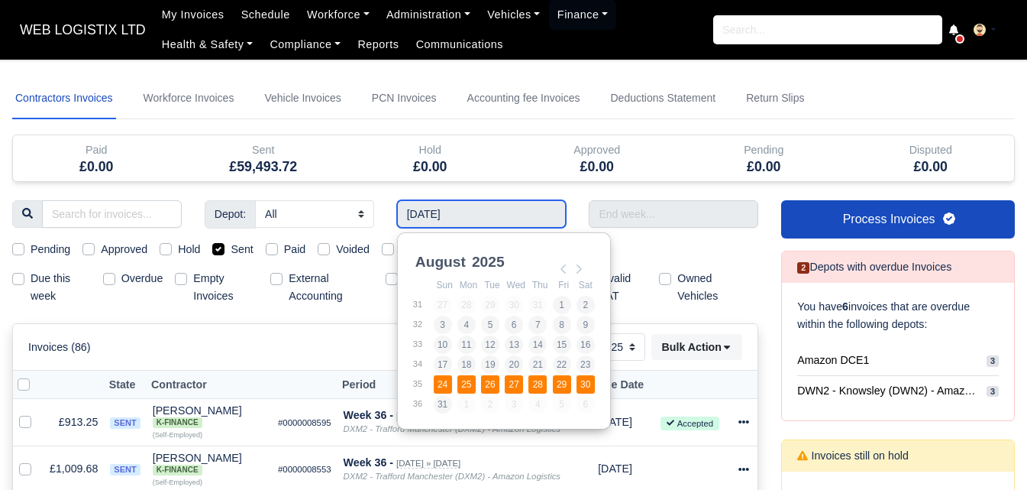
type input "[DATE] - [DATE]"
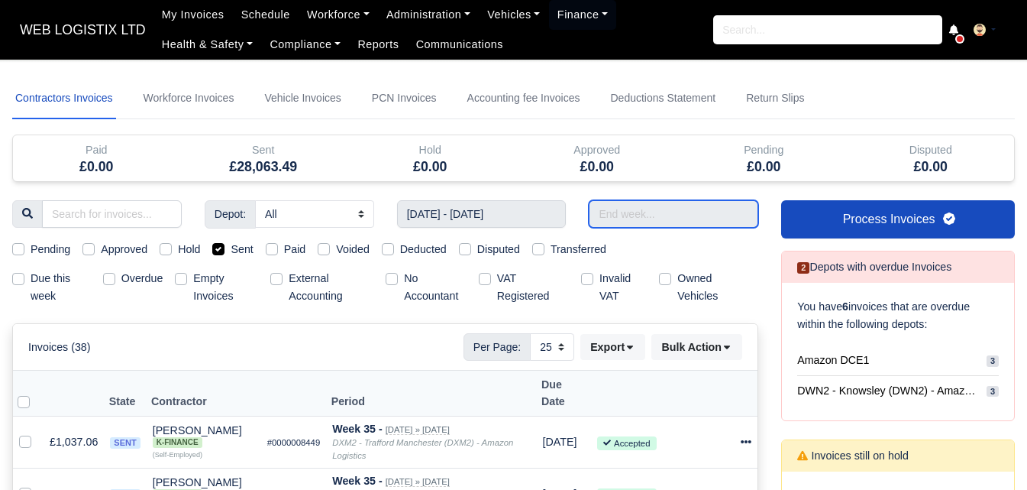
click at [693, 222] on input "text" at bounding box center [674, 213] width 170 height 27
click at [716, 210] on input "Use the arrow keys to pick a date" at bounding box center [674, 213] width 170 height 27
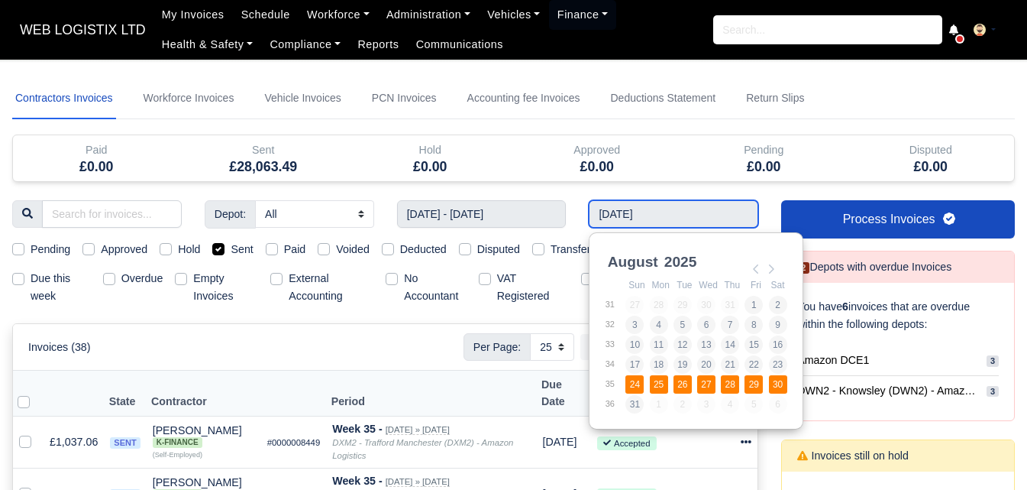
type input "[DATE] - [DATE]"
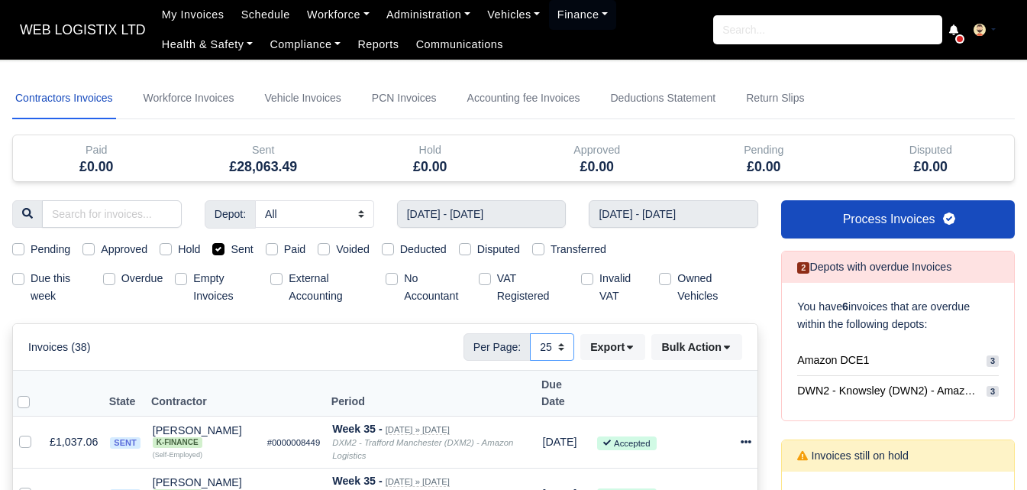
click at [547, 346] on select "10 25 50" at bounding box center [552, 346] width 44 height 27
select select "50"
click at [530, 333] on select "10 25 50" at bounding box center [552, 346] width 44 height 27
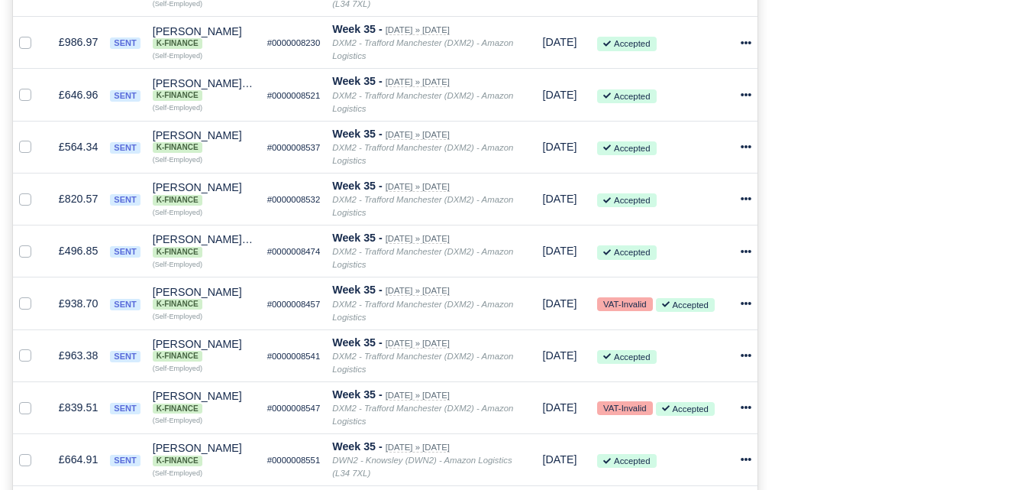
scroll to position [128, 0]
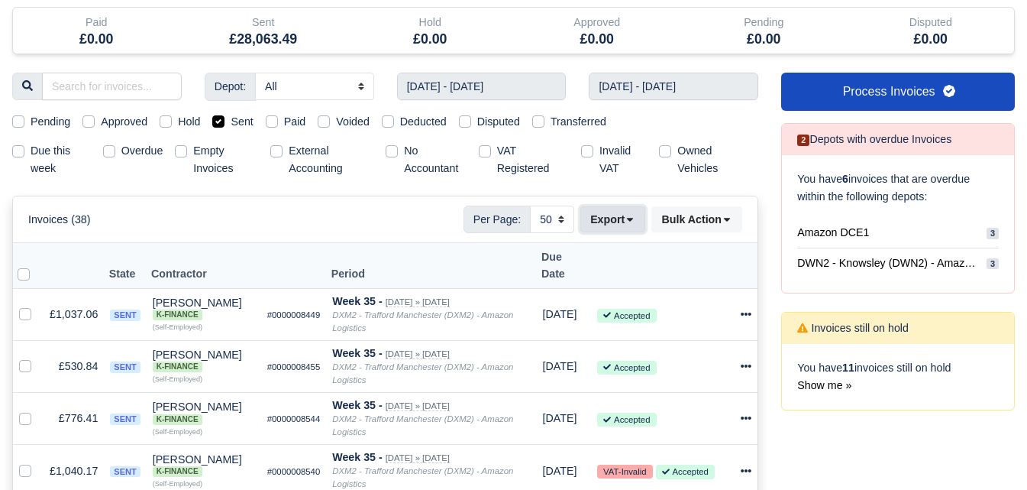
click at [638, 216] on button "Export" at bounding box center [612, 219] width 65 height 26
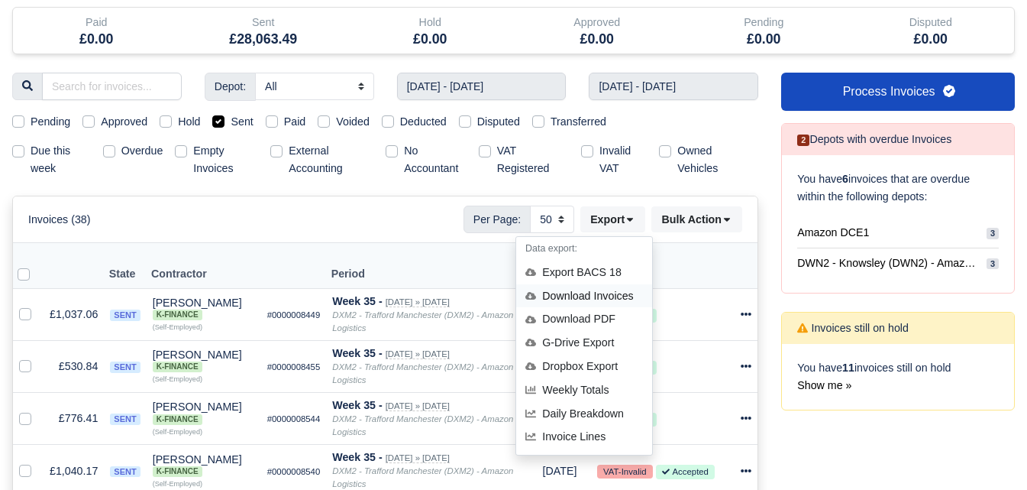
click at [606, 299] on div "Download Invoices" at bounding box center [584, 296] width 136 height 24
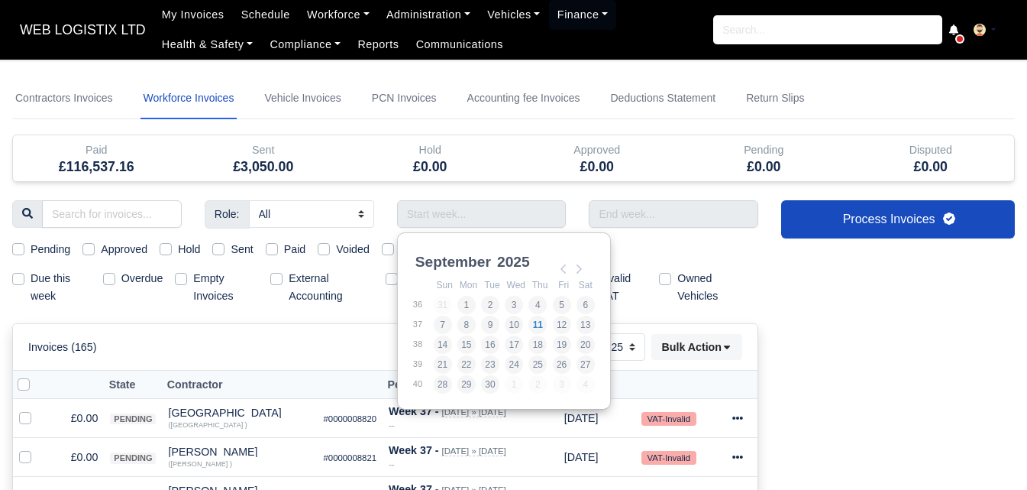
select select "25"
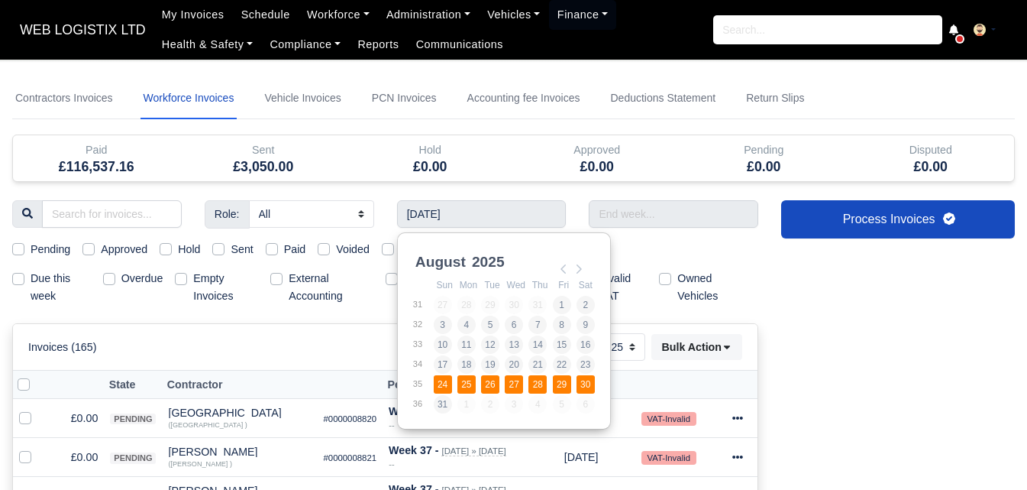
type input "[DATE] - [DATE]"
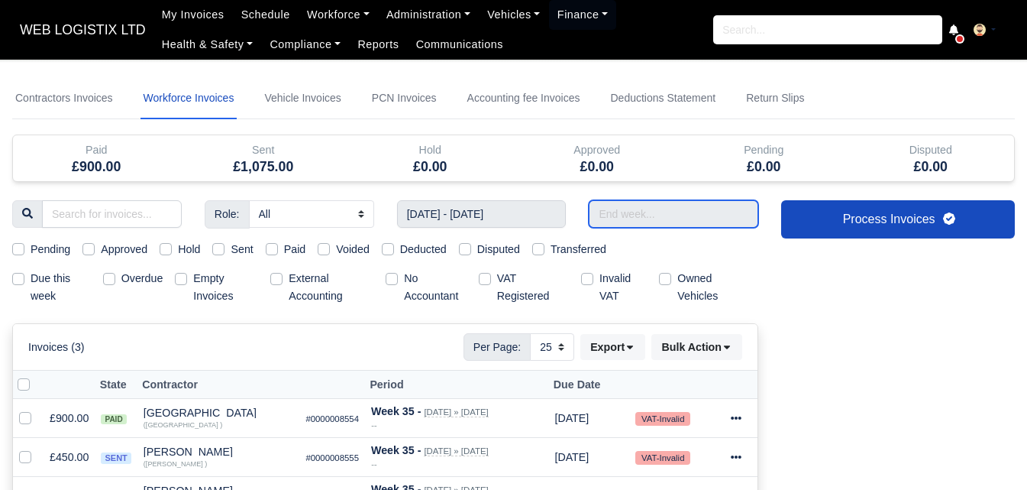
click at [662, 219] on input "text" at bounding box center [674, 213] width 170 height 27
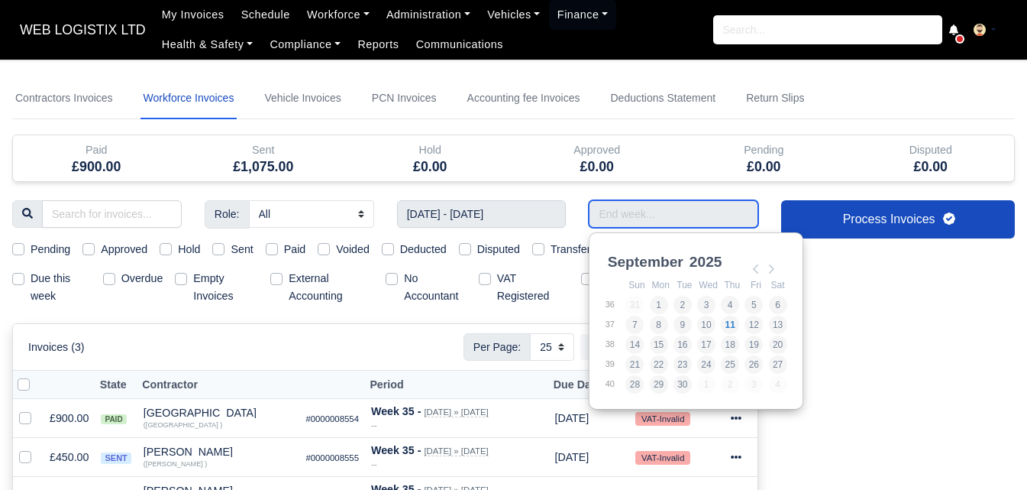
click at [725, 218] on input "Use the arrow keys to pick a date" at bounding box center [674, 213] width 170 height 27
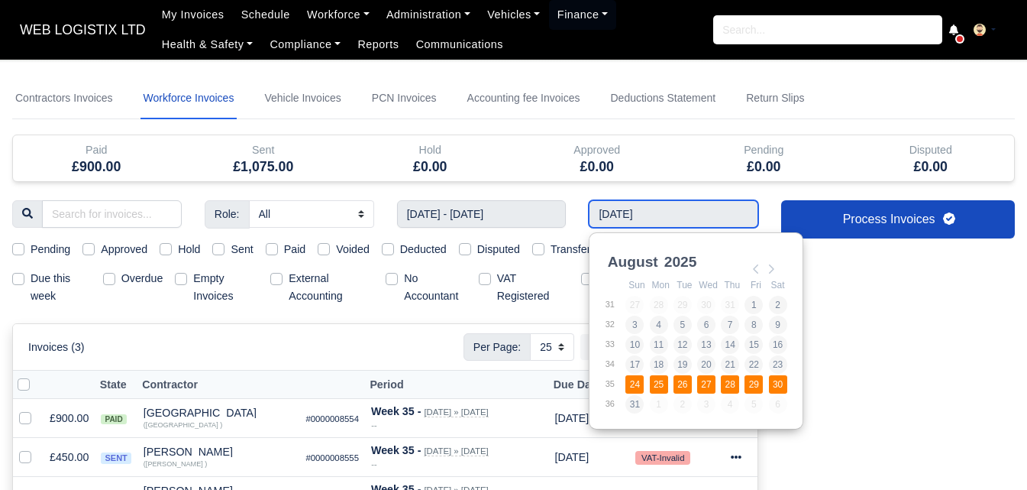
type input "[DATE] - [DATE]"
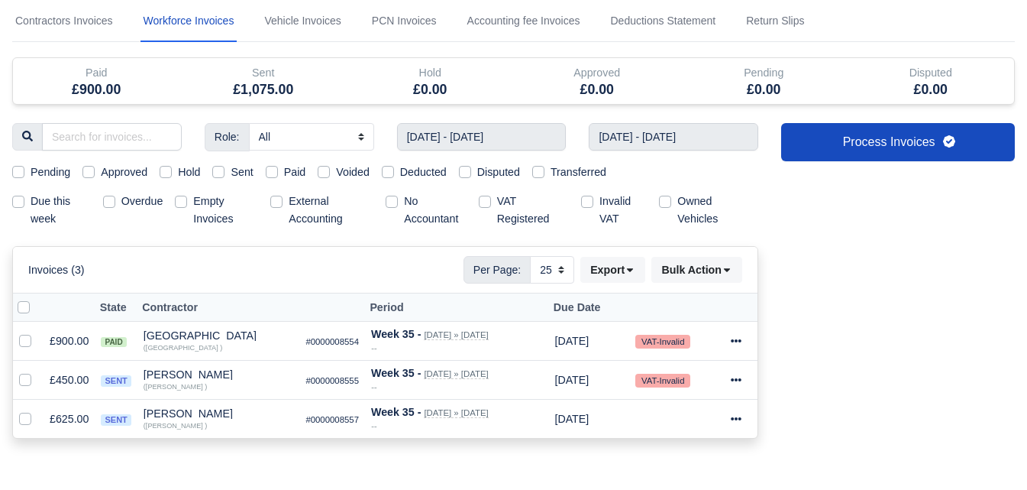
scroll to position [128, 0]
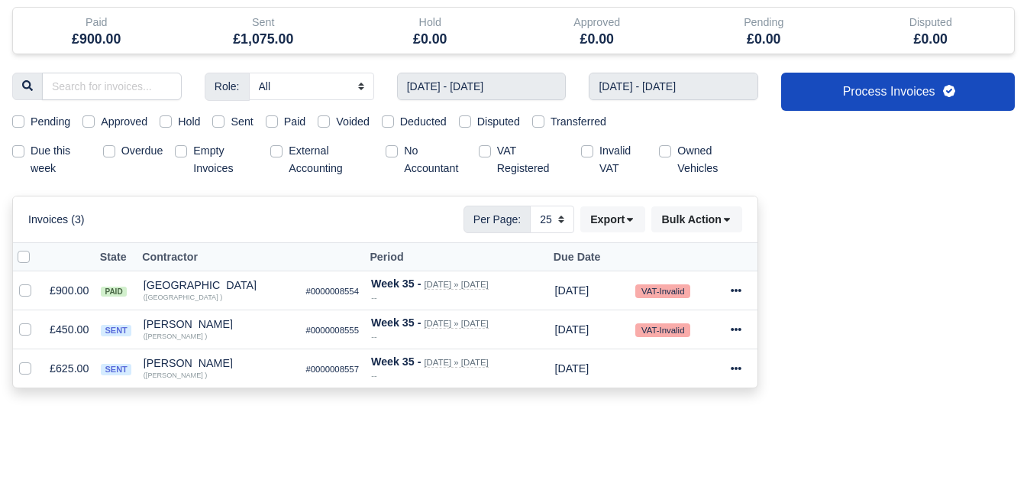
click at [231, 121] on label "Sent" at bounding box center [242, 122] width 22 height 18
click at [215, 121] on input "Sent" at bounding box center [218, 119] width 12 height 12
checkbox input "true"
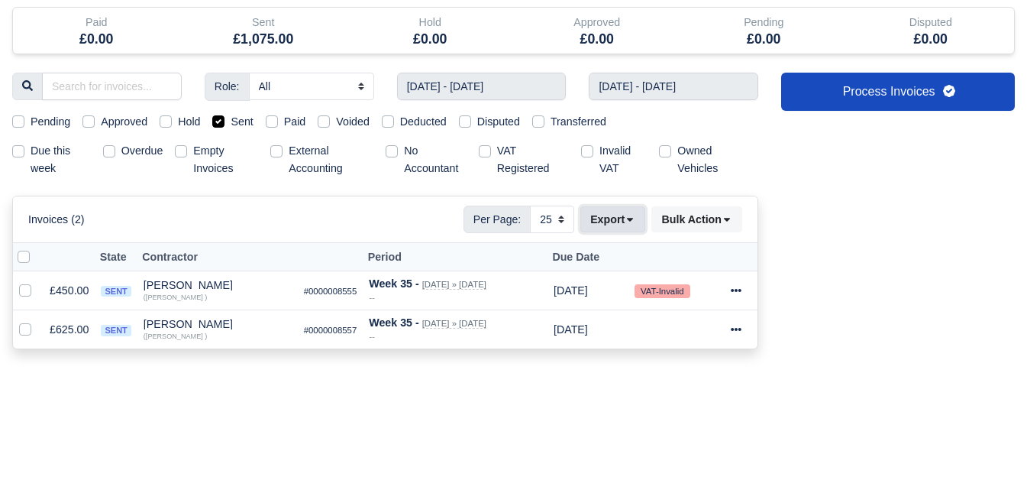
click at [626, 223] on icon at bounding box center [630, 219] width 11 height 11
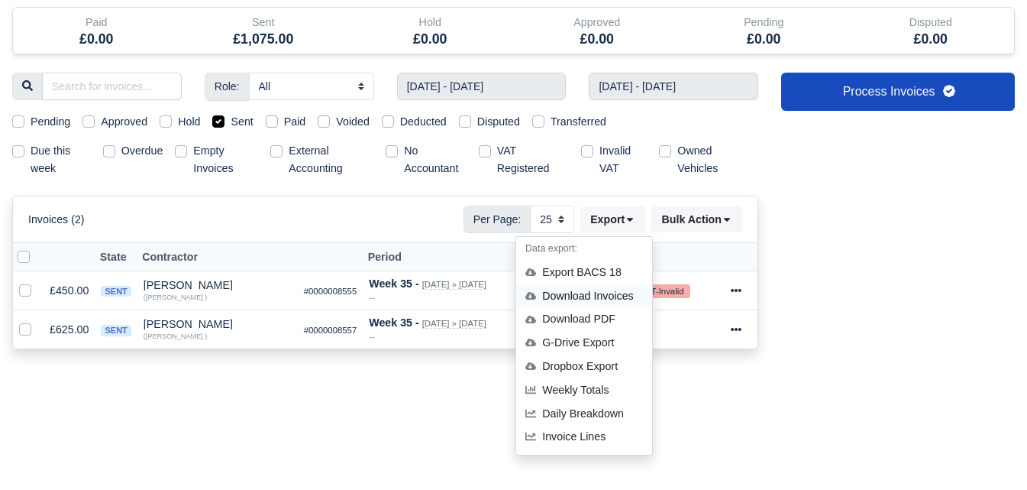
click at [626, 284] on div "Download Invoices" at bounding box center [584, 296] width 136 height 24
